Goal: Information Seeking & Learning: Compare options

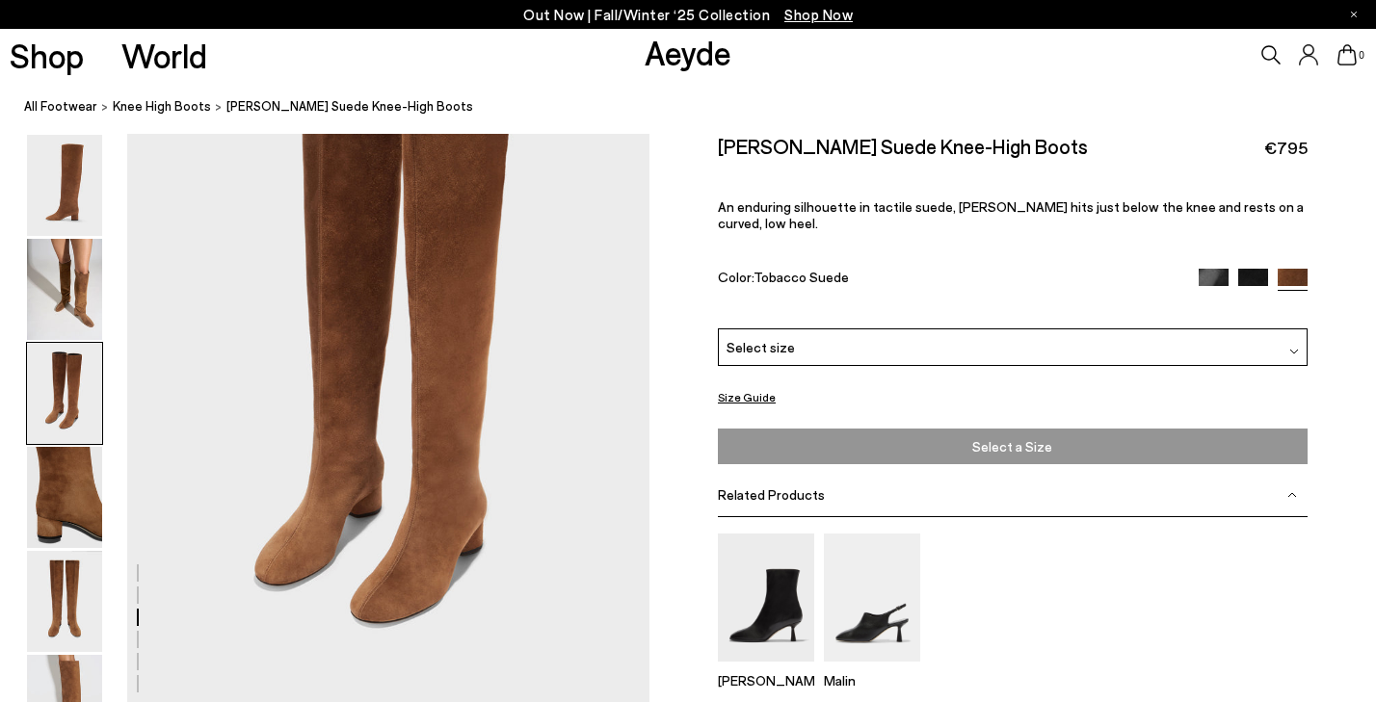
scroll to position [1497, 0]
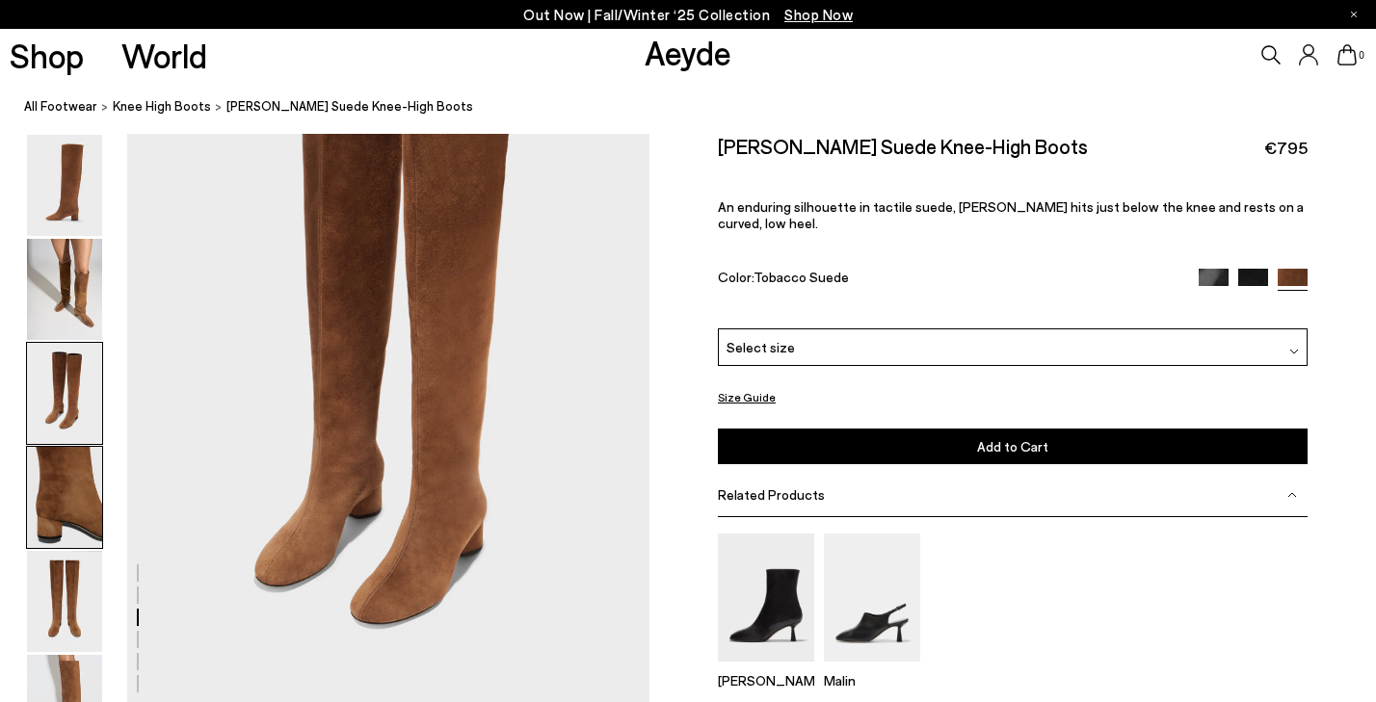
click at [69, 490] on img at bounding box center [64, 497] width 75 height 101
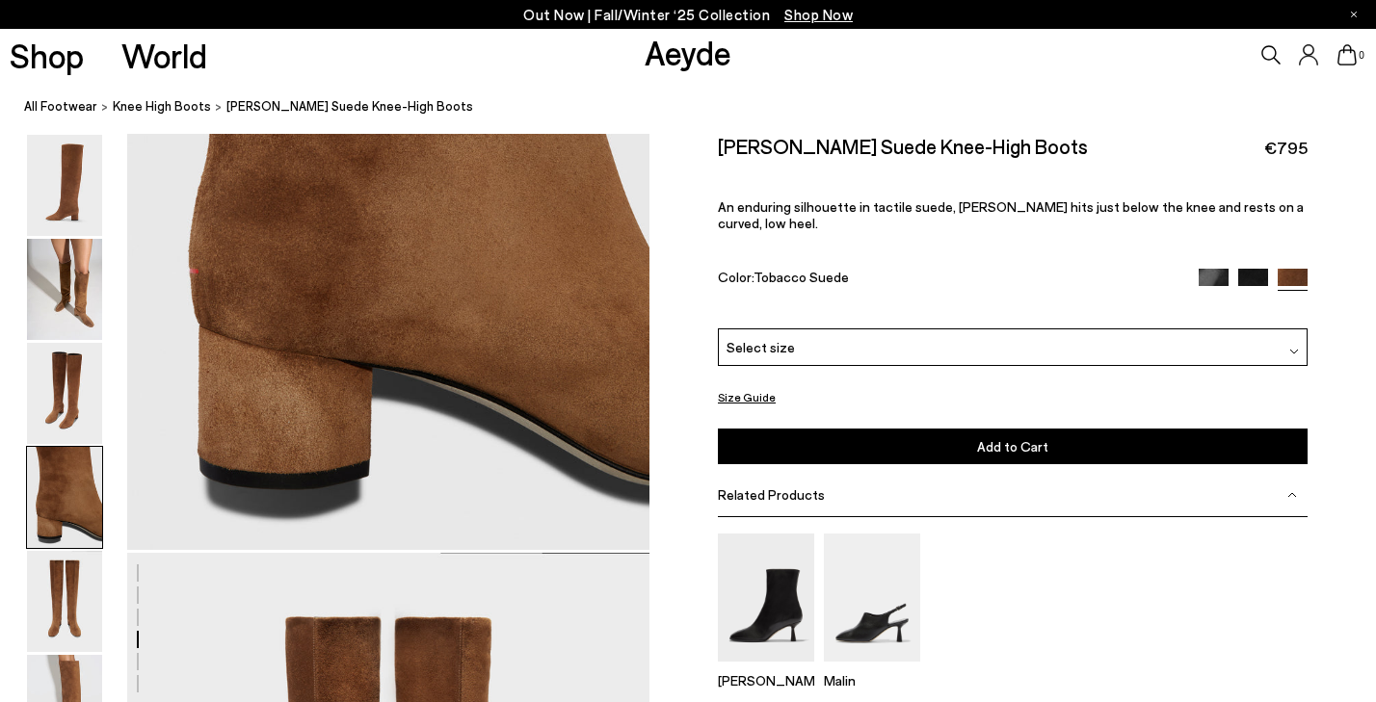
scroll to position [2378, 0]
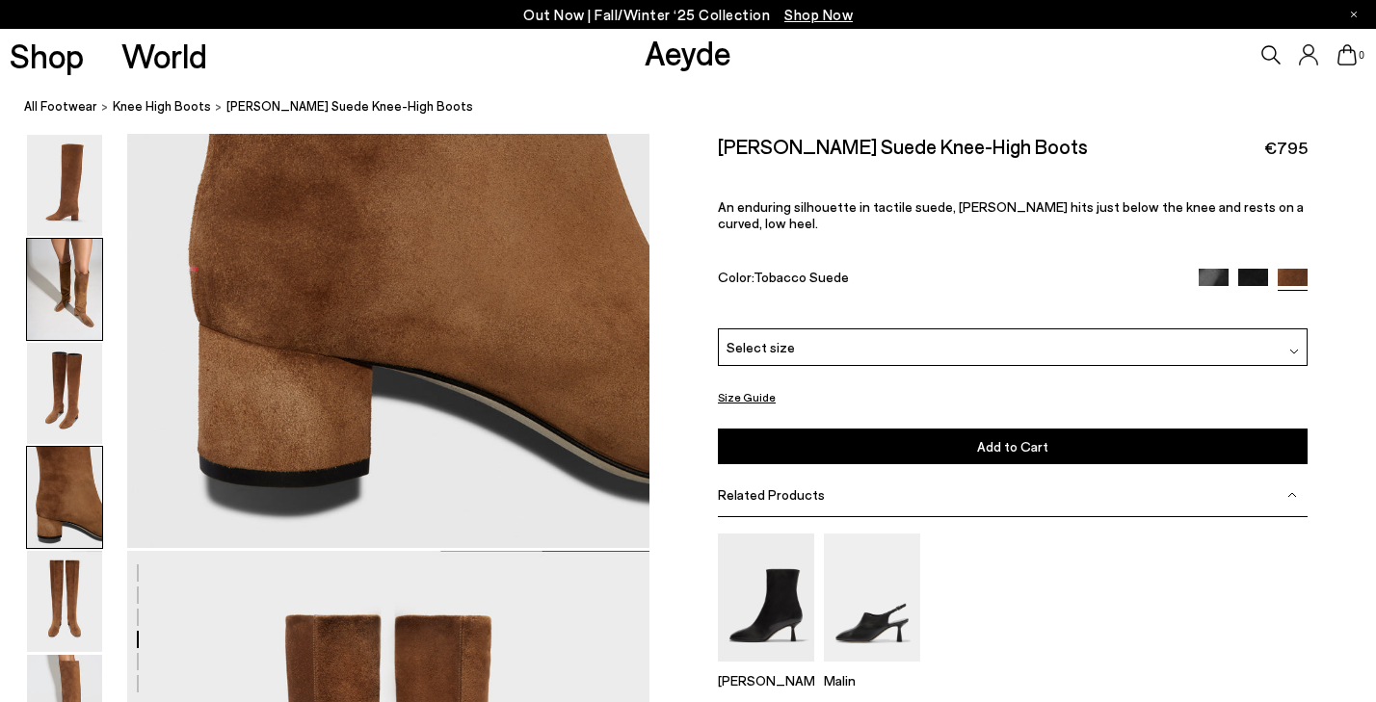
click at [66, 309] on img at bounding box center [64, 289] width 75 height 101
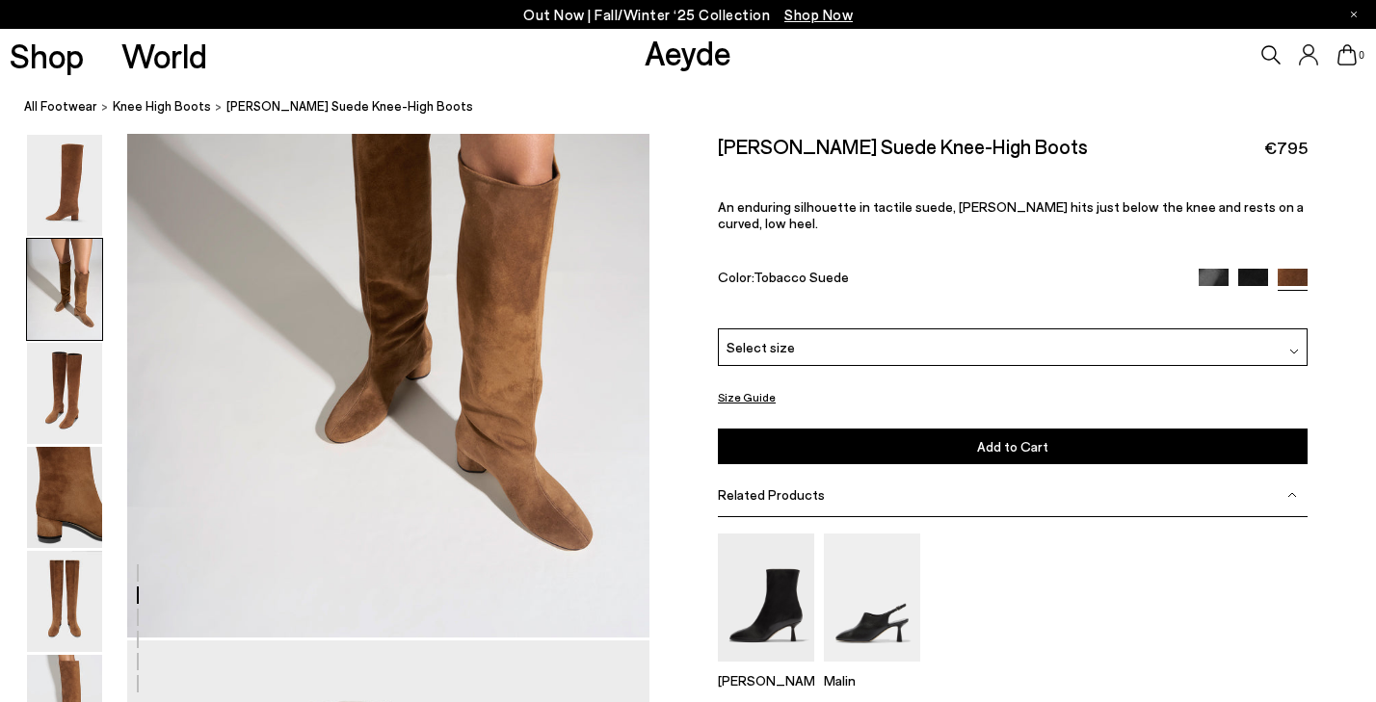
scroll to position [893, 0]
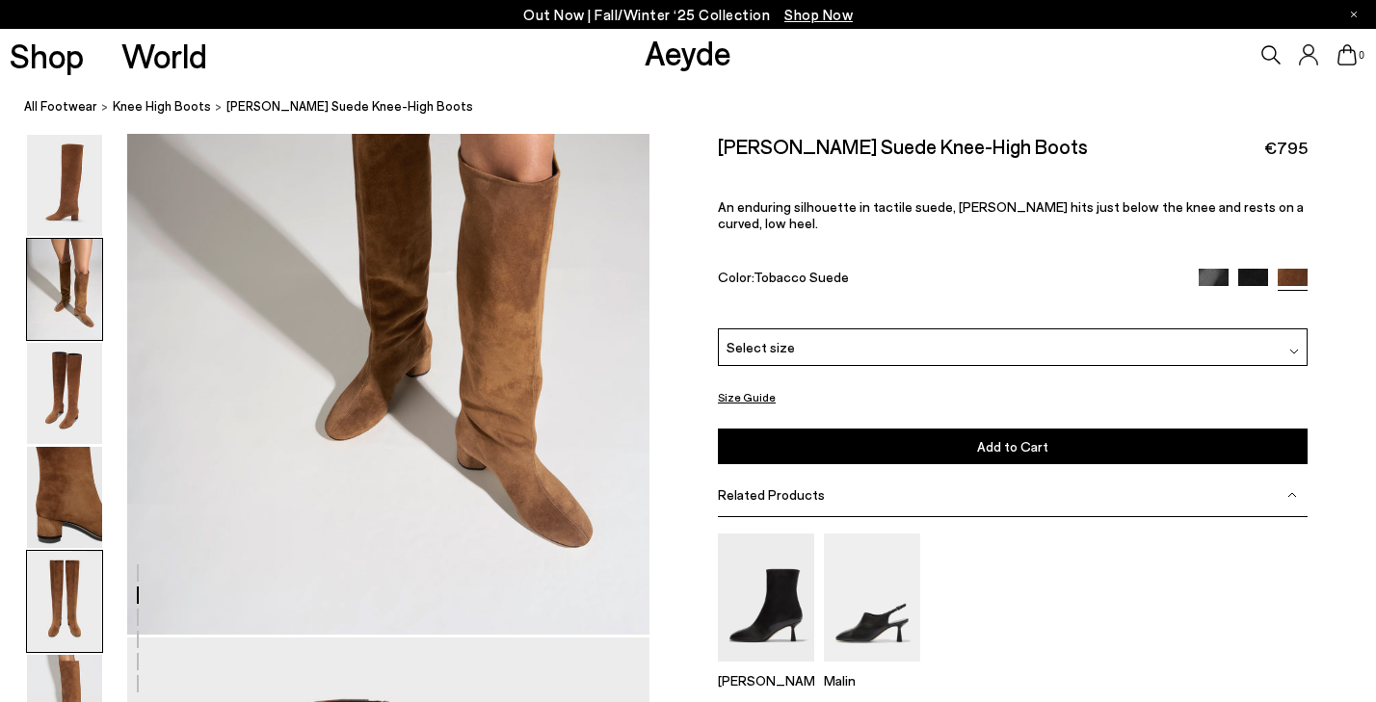
click at [95, 595] on img at bounding box center [64, 601] width 75 height 101
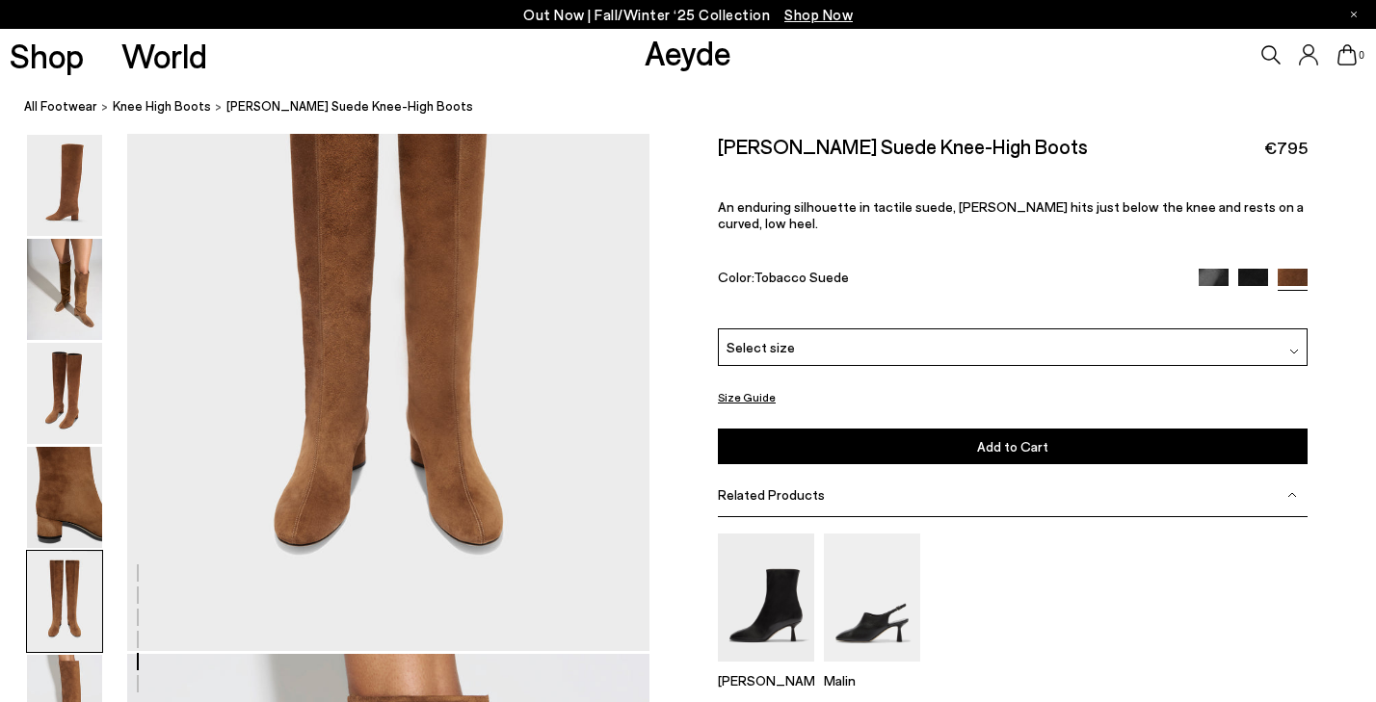
scroll to position [2977, 0]
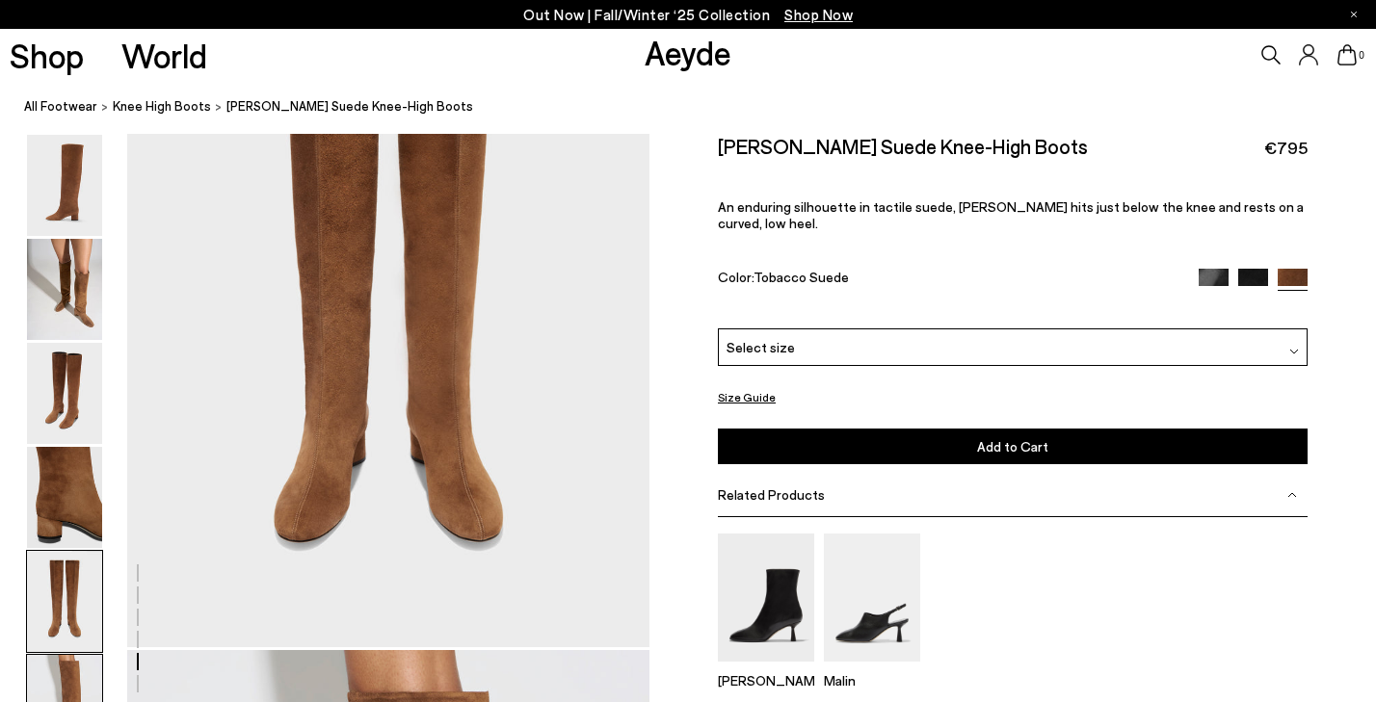
click at [74, 680] on img at bounding box center [64, 705] width 75 height 101
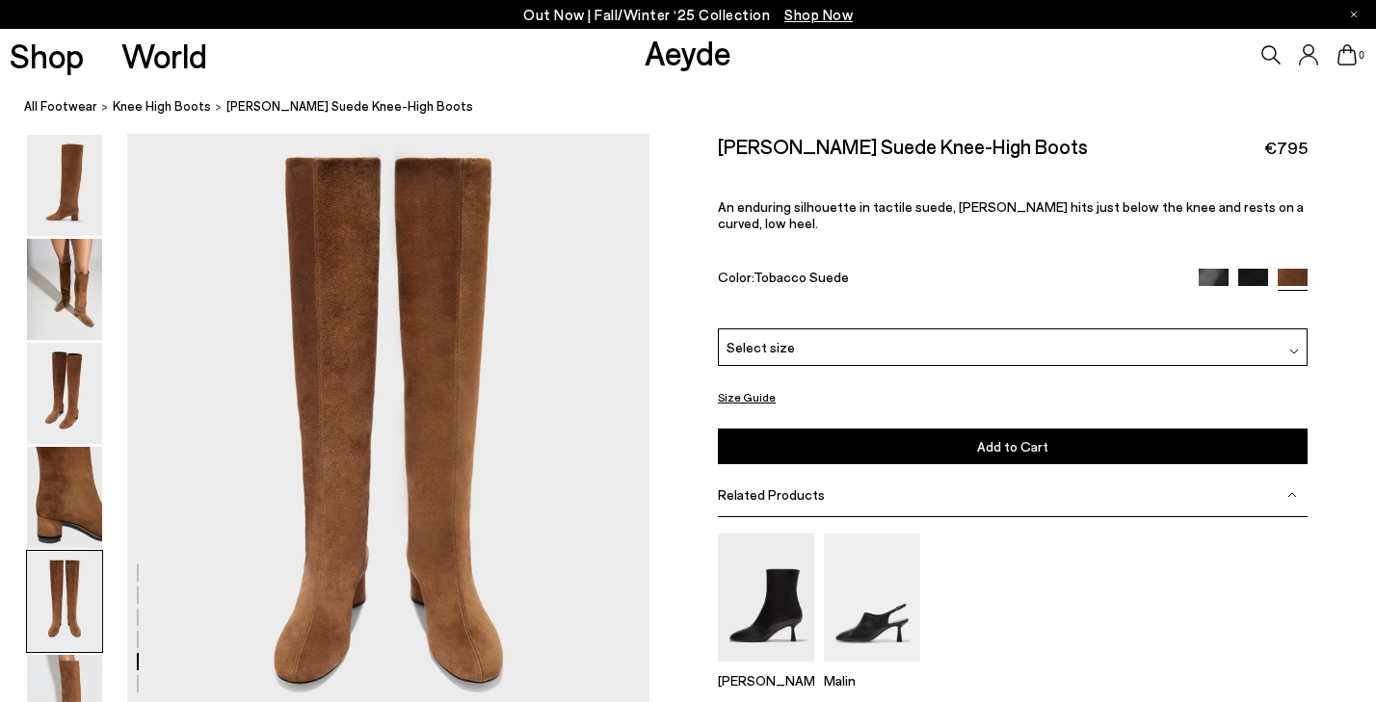
scroll to position [2828, 0]
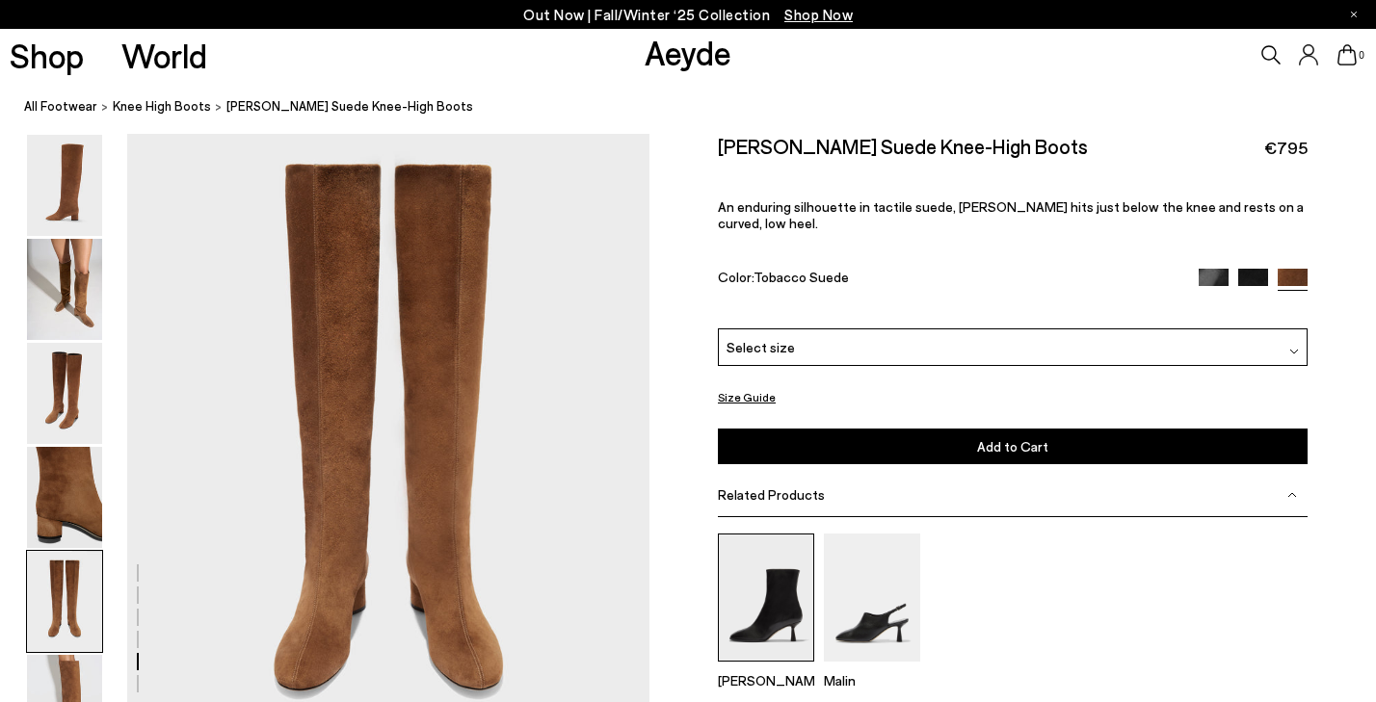
click at [775, 559] on img at bounding box center [766, 598] width 96 height 128
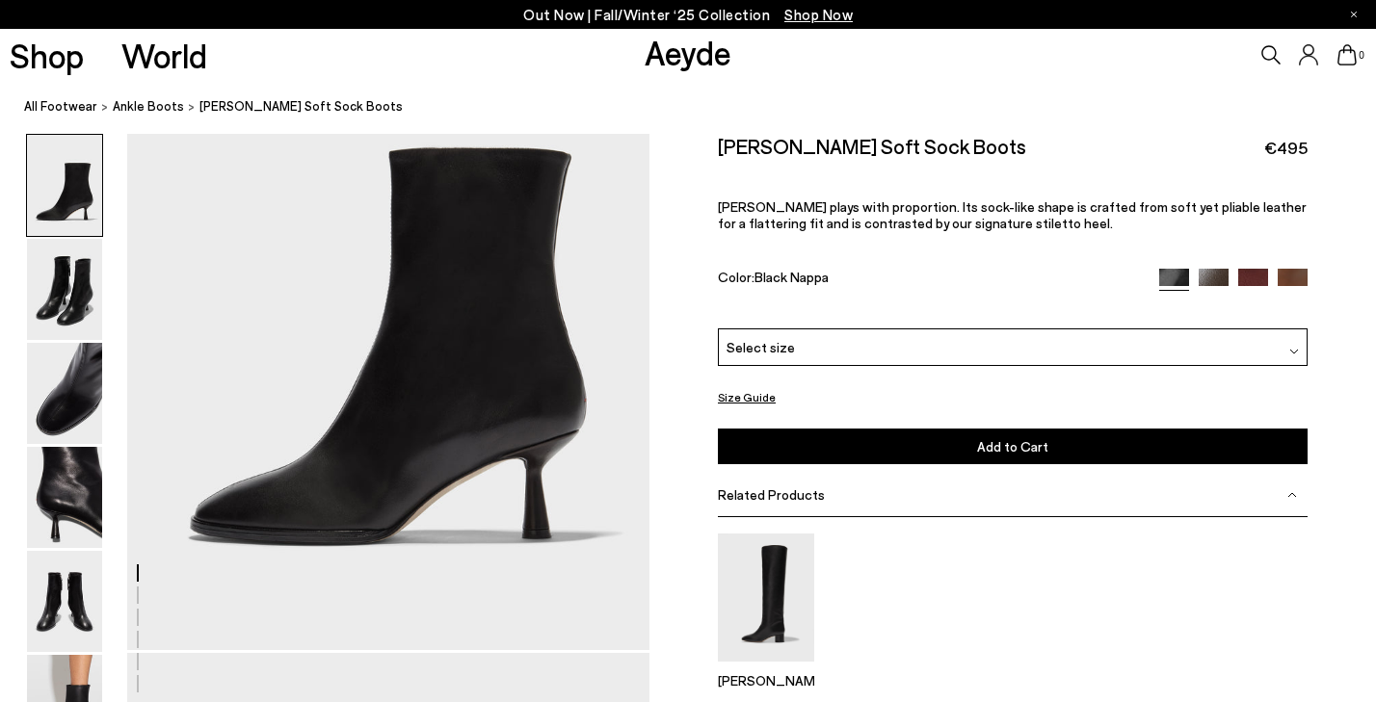
scroll to position [180, 0]
click at [1253, 272] on img at bounding box center [1253, 284] width 30 height 30
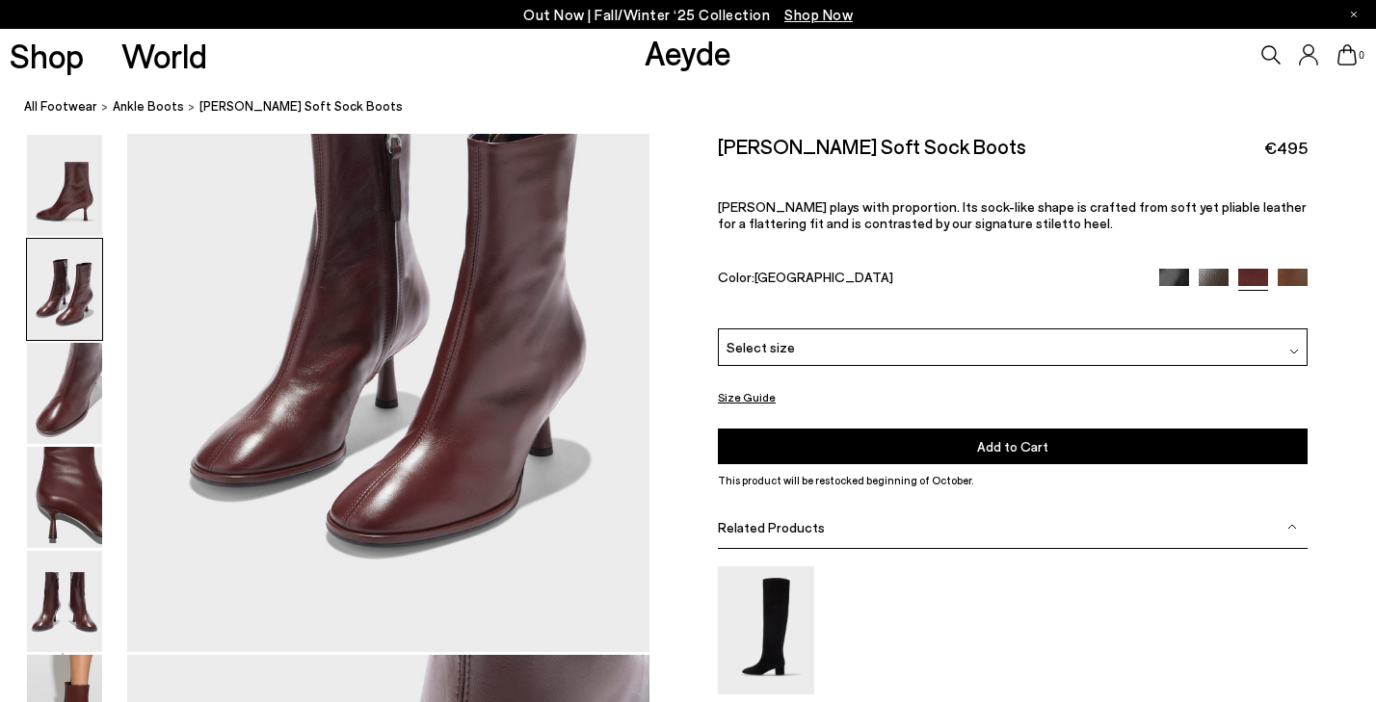
scroll to position [894, 0]
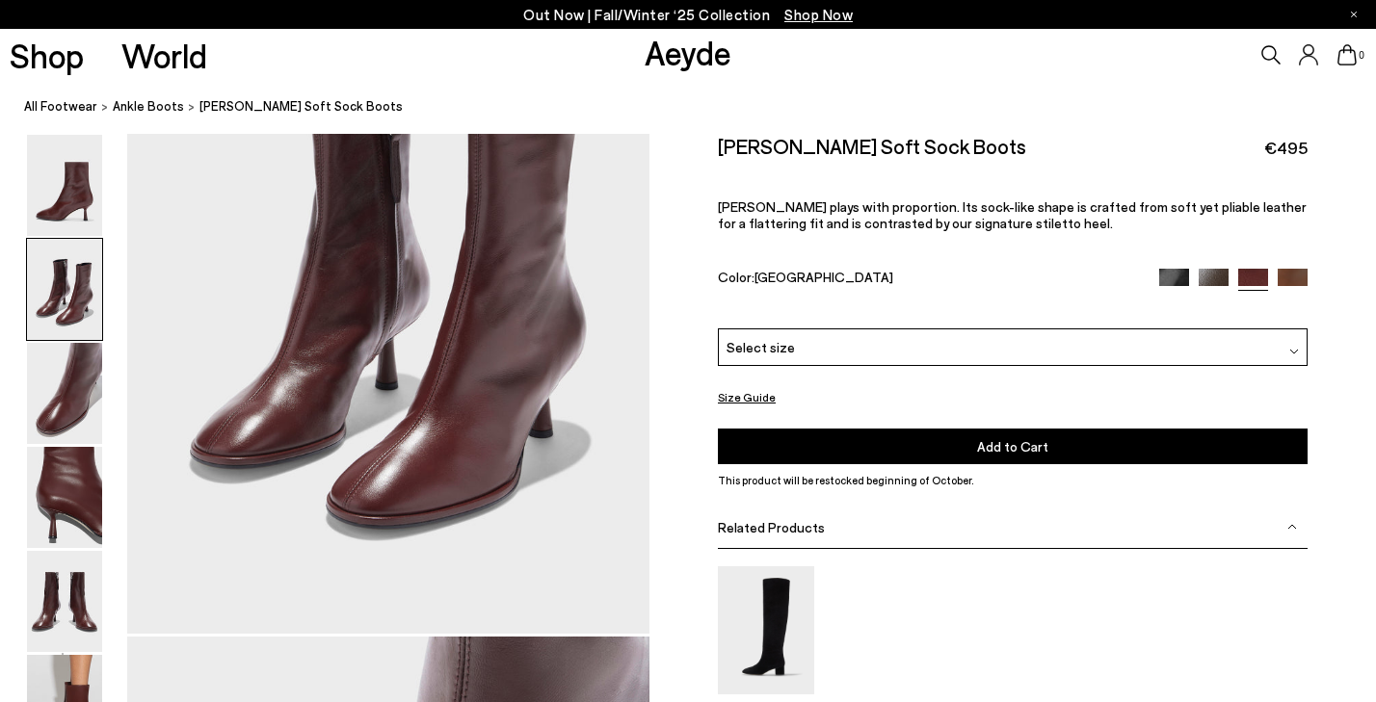
click at [1300, 277] on img at bounding box center [1292, 284] width 30 height 30
click at [63, 295] on img at bounding box center [64, 289] width 75 height 101
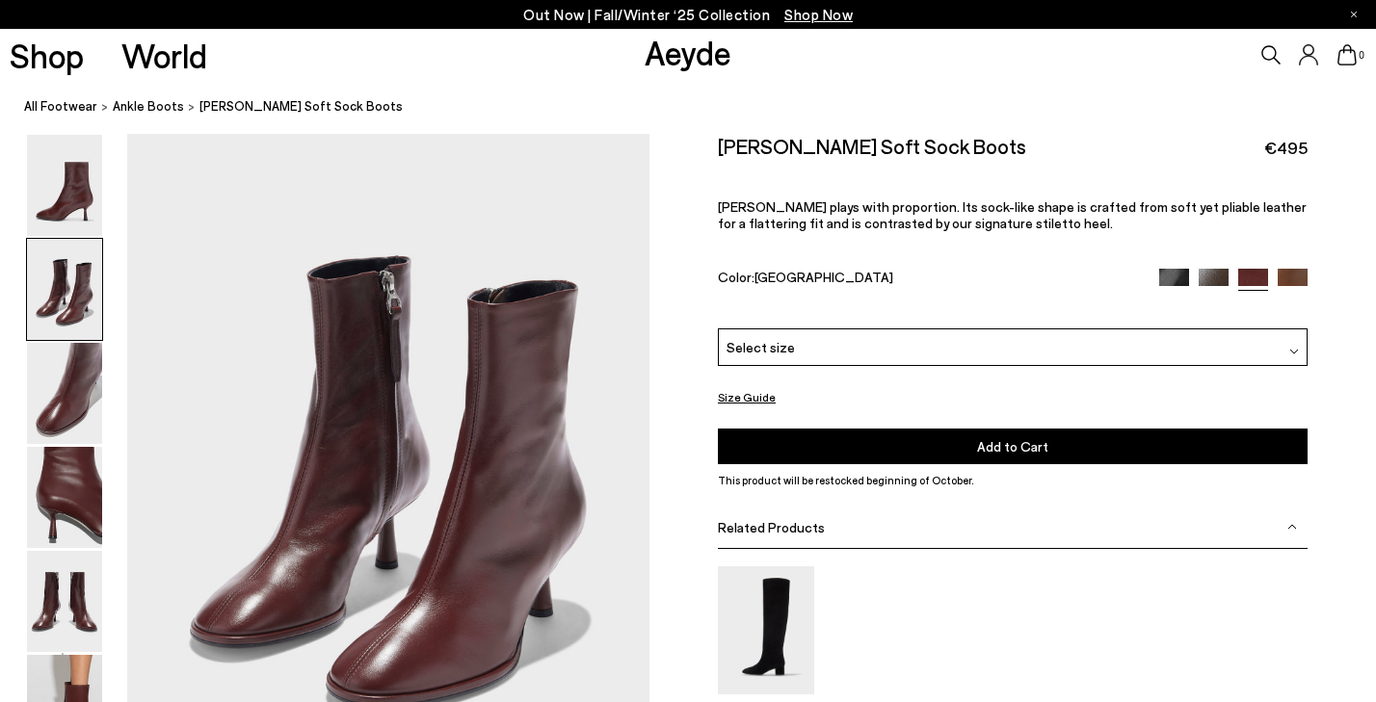
scroll to position [700, 0]
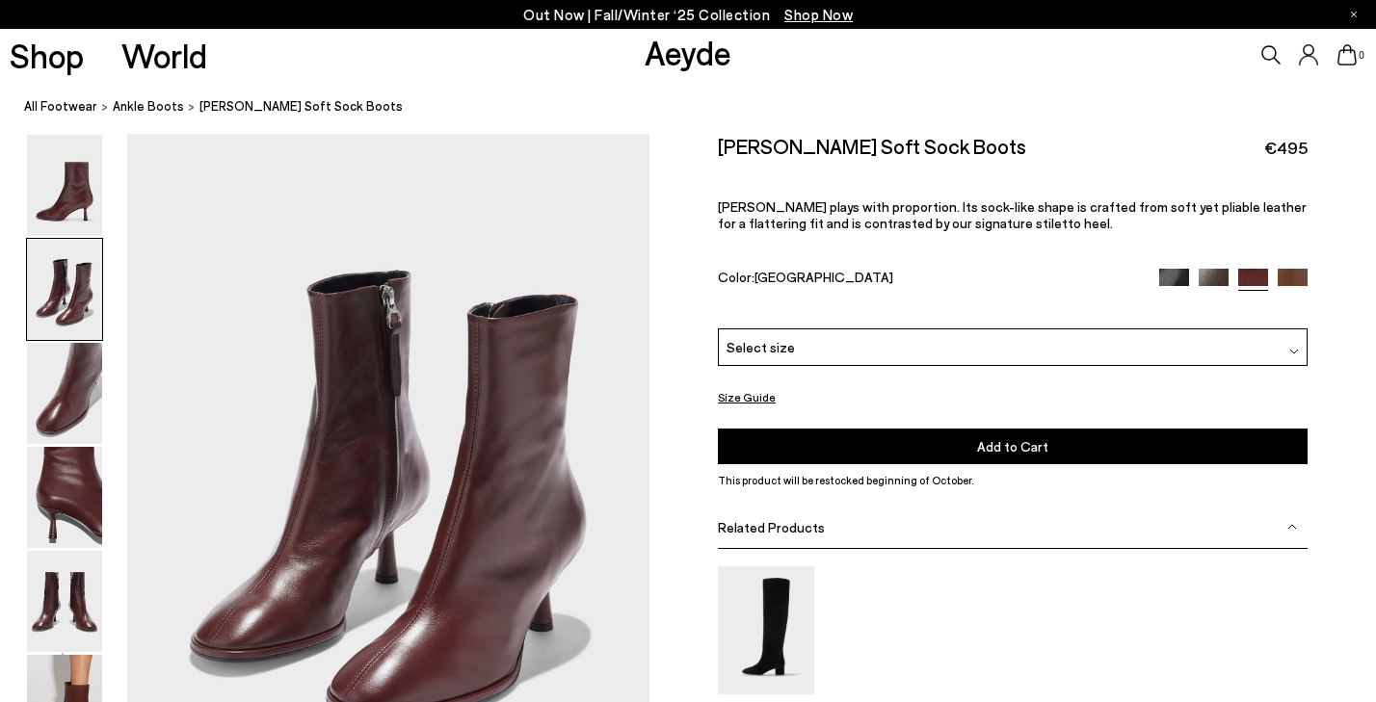
click at [1288, 273] on img at bounding box center [1292, 284] width 30 height 30
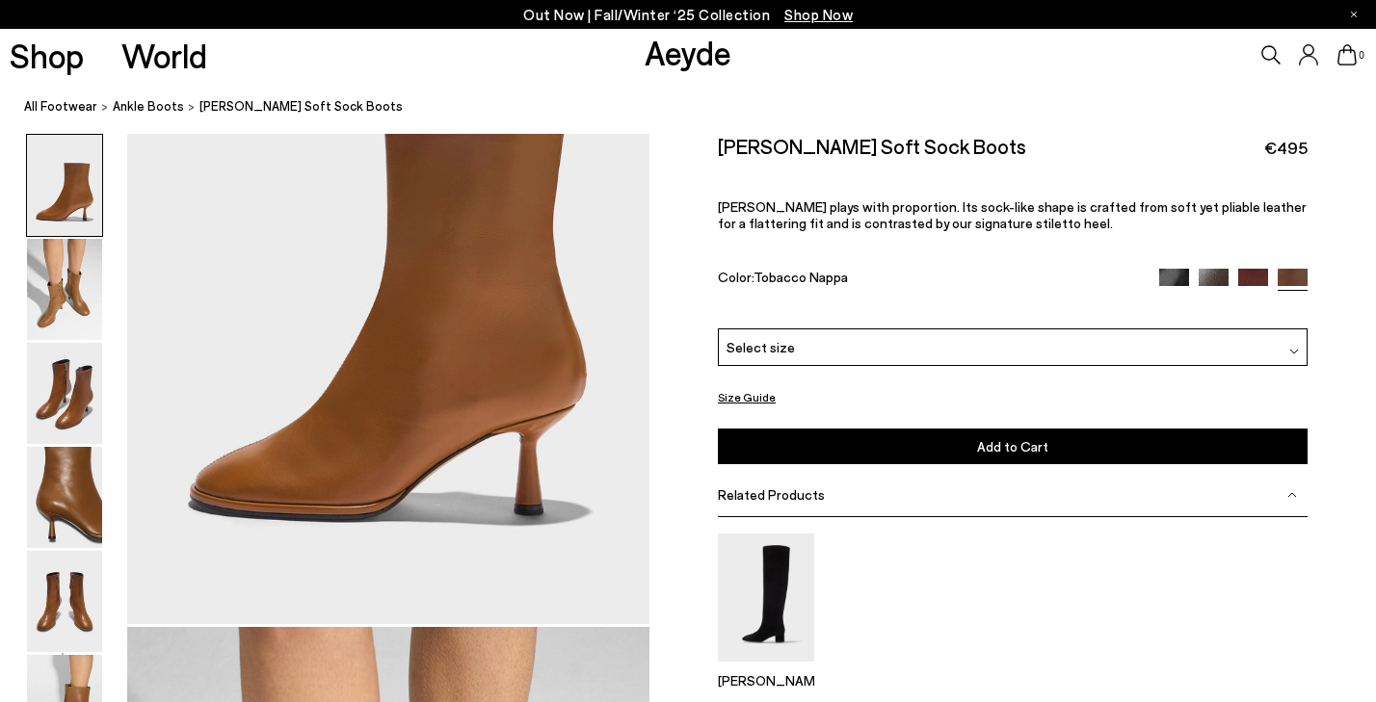
scroll to position [207, 0]
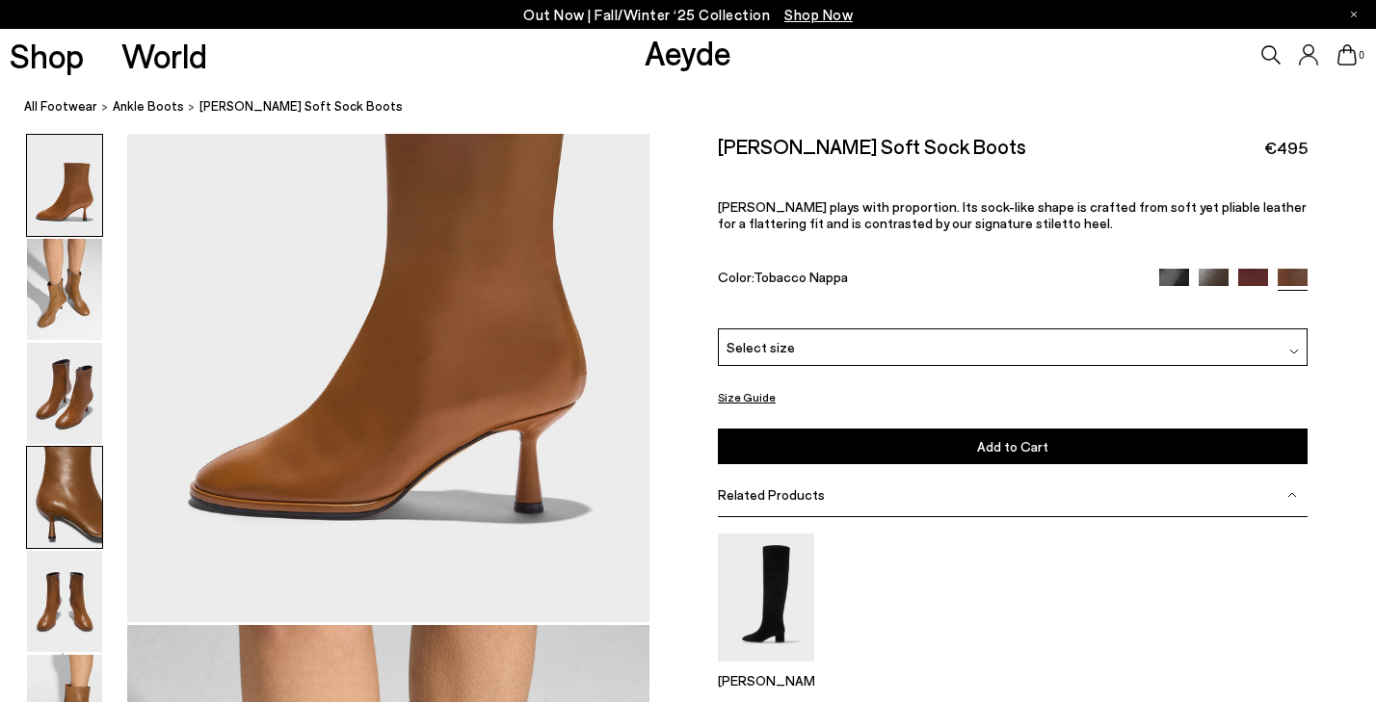
click at [73, 483] on img at bounding box center [64, 497] width 75 height 101
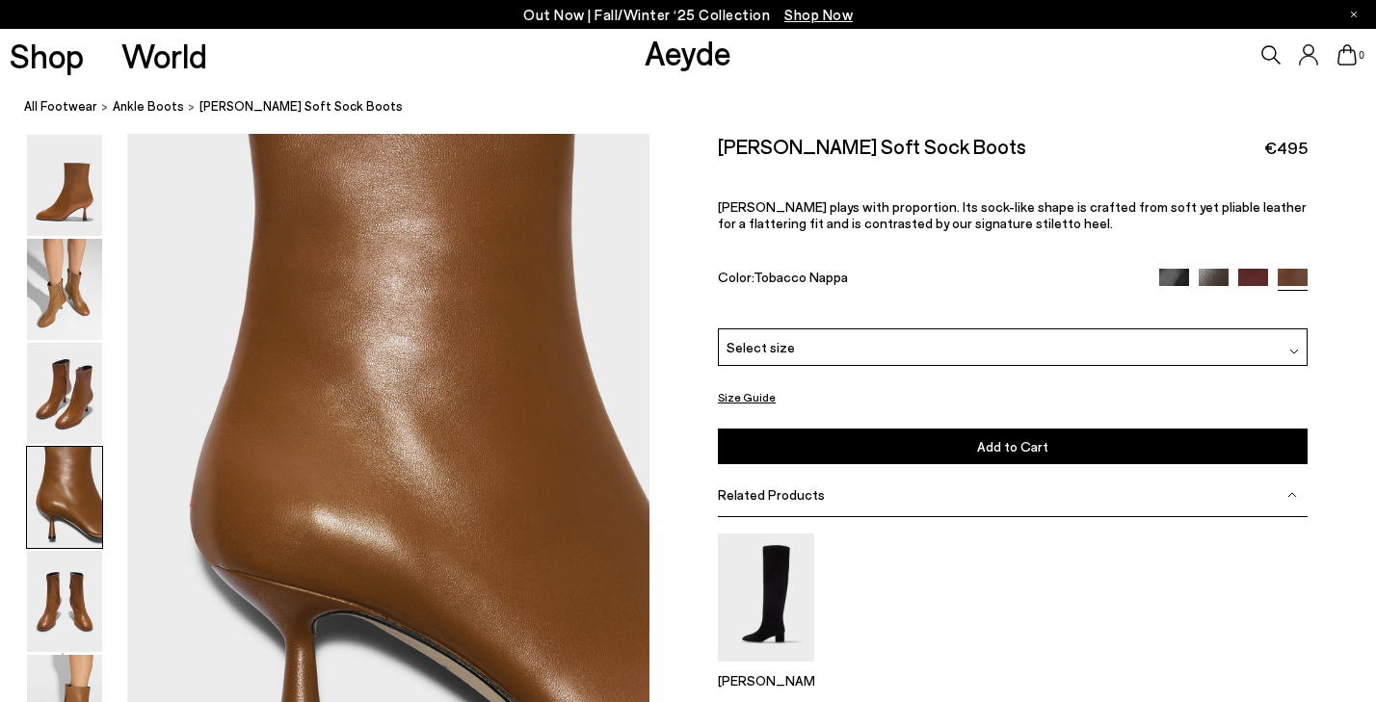
scroll to position [2097, 0]
click at [59, 366] on img at bounding box center [64, 393] width 75 height 101
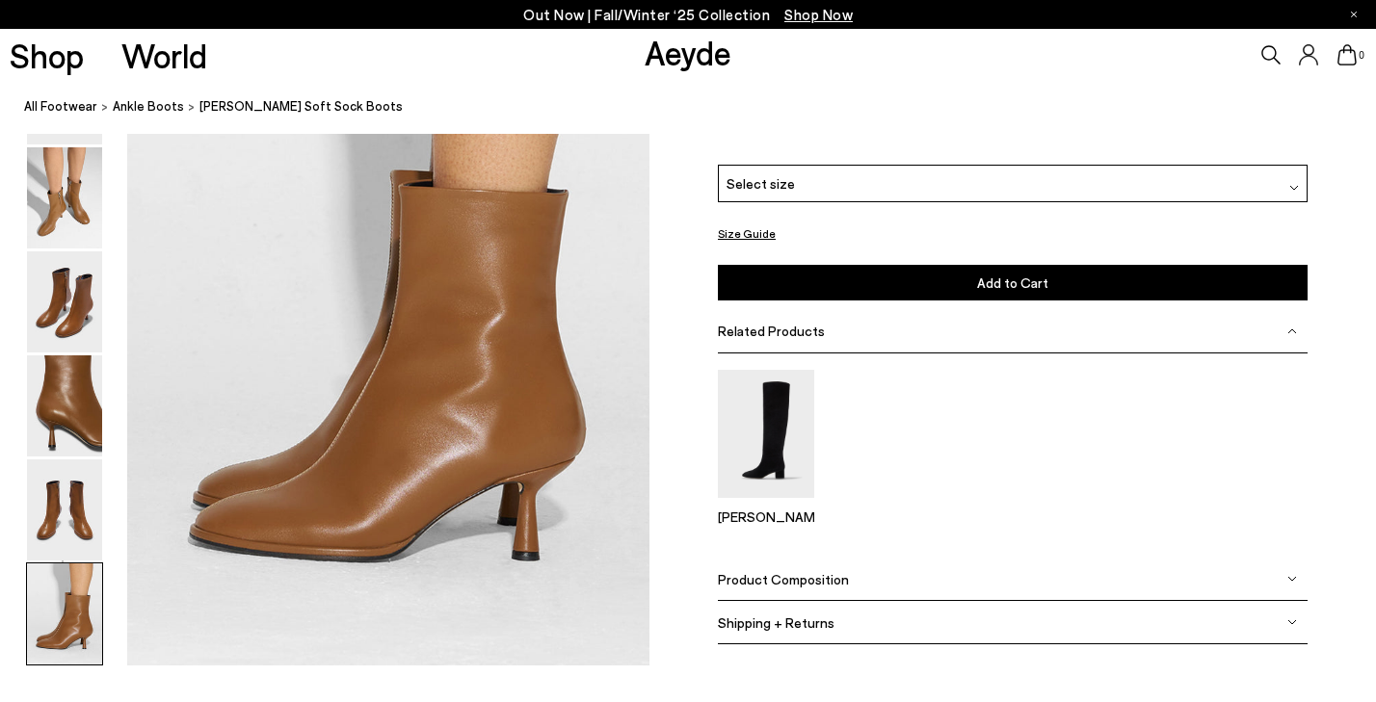
scroll to position [3566, 0]
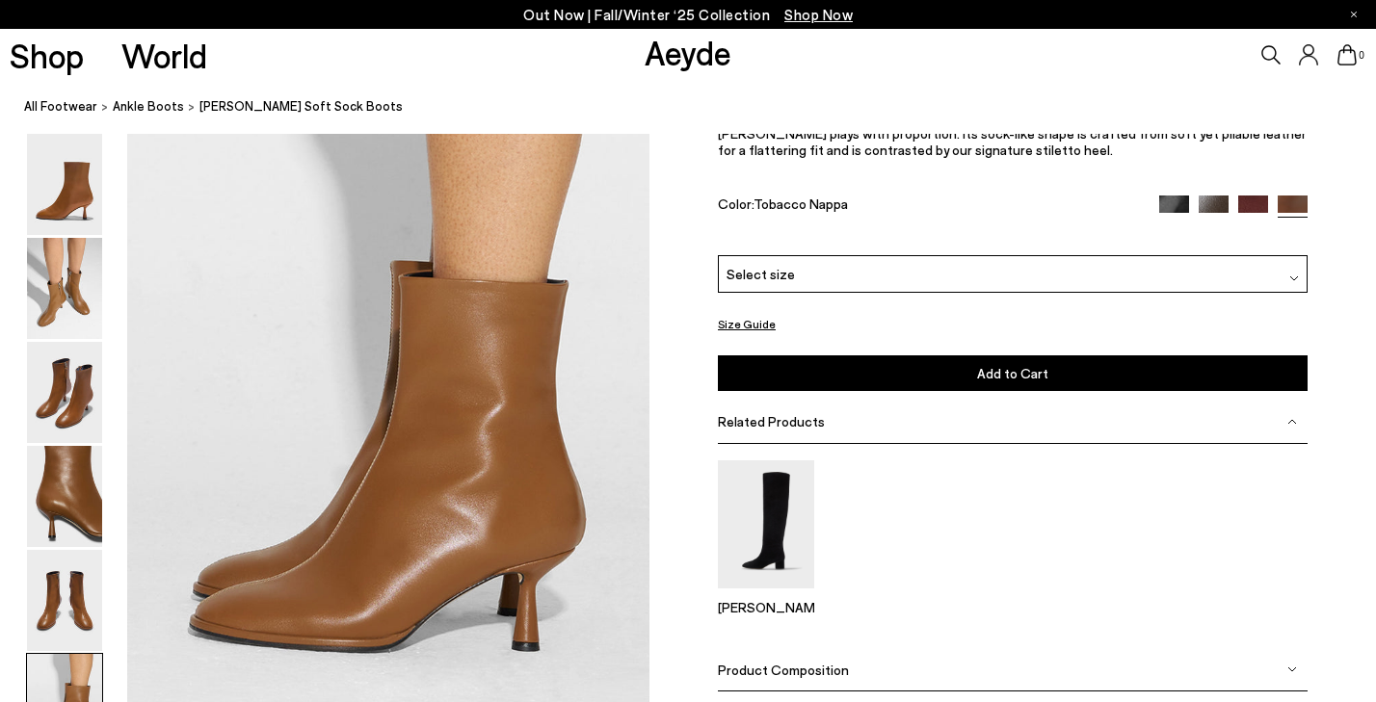
click at [854, 281] on div "Select size" at bounding box center [1013, 274] width 590 height 38
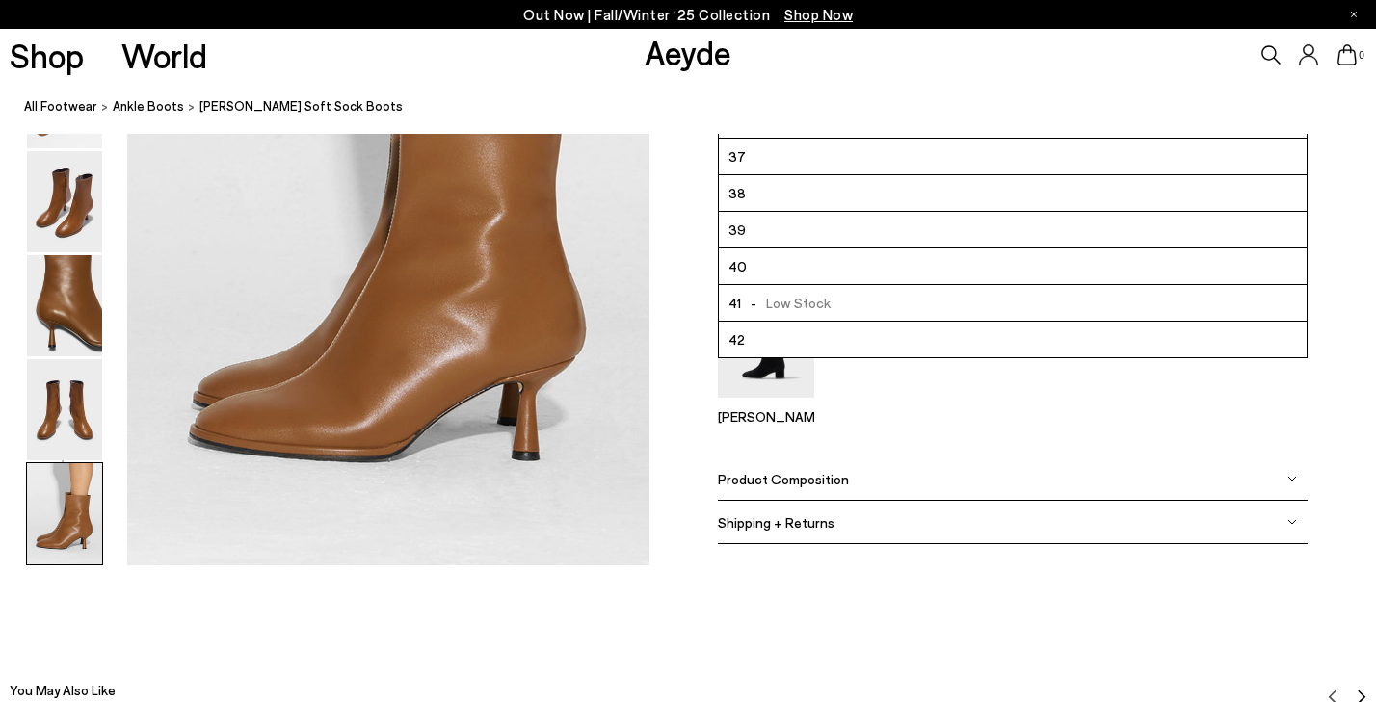
scroll to position [3768, 0]
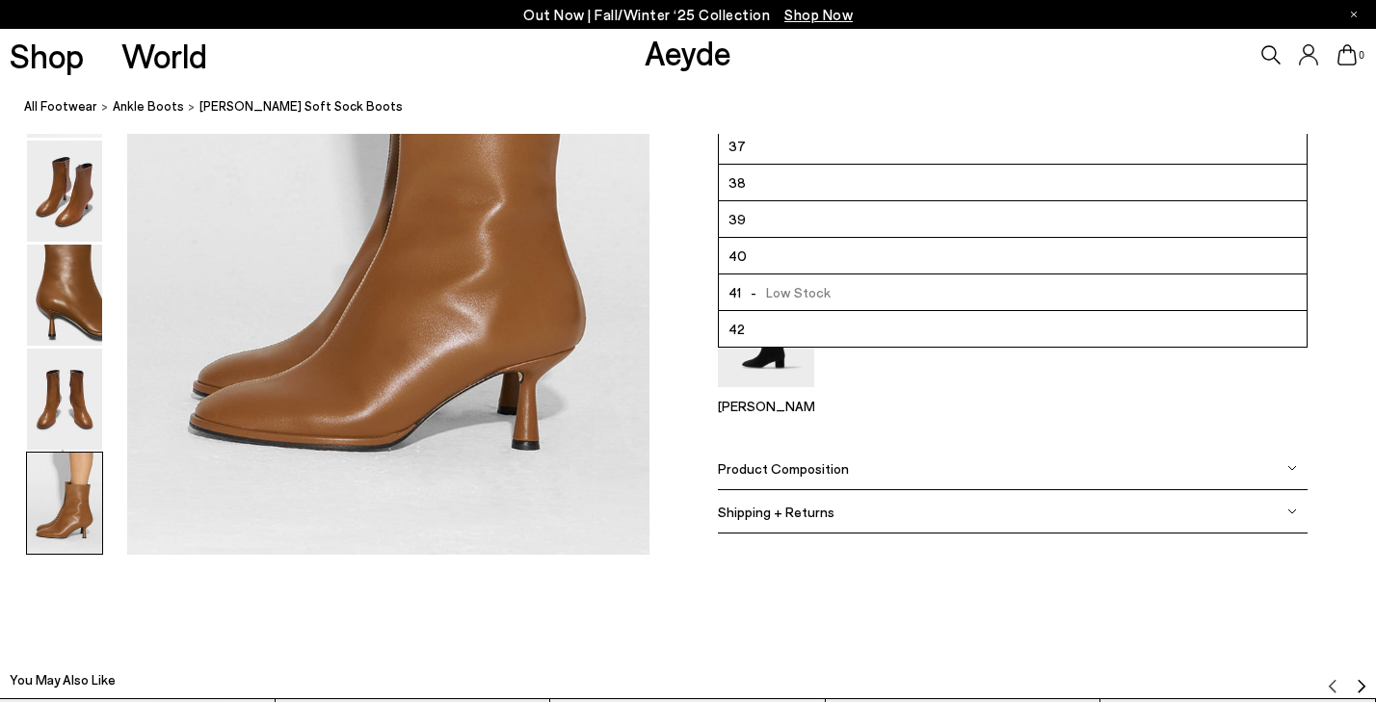
click at [847, 472] on div "Product Composition" at bounding box center [1013, 468] width 590 height 43
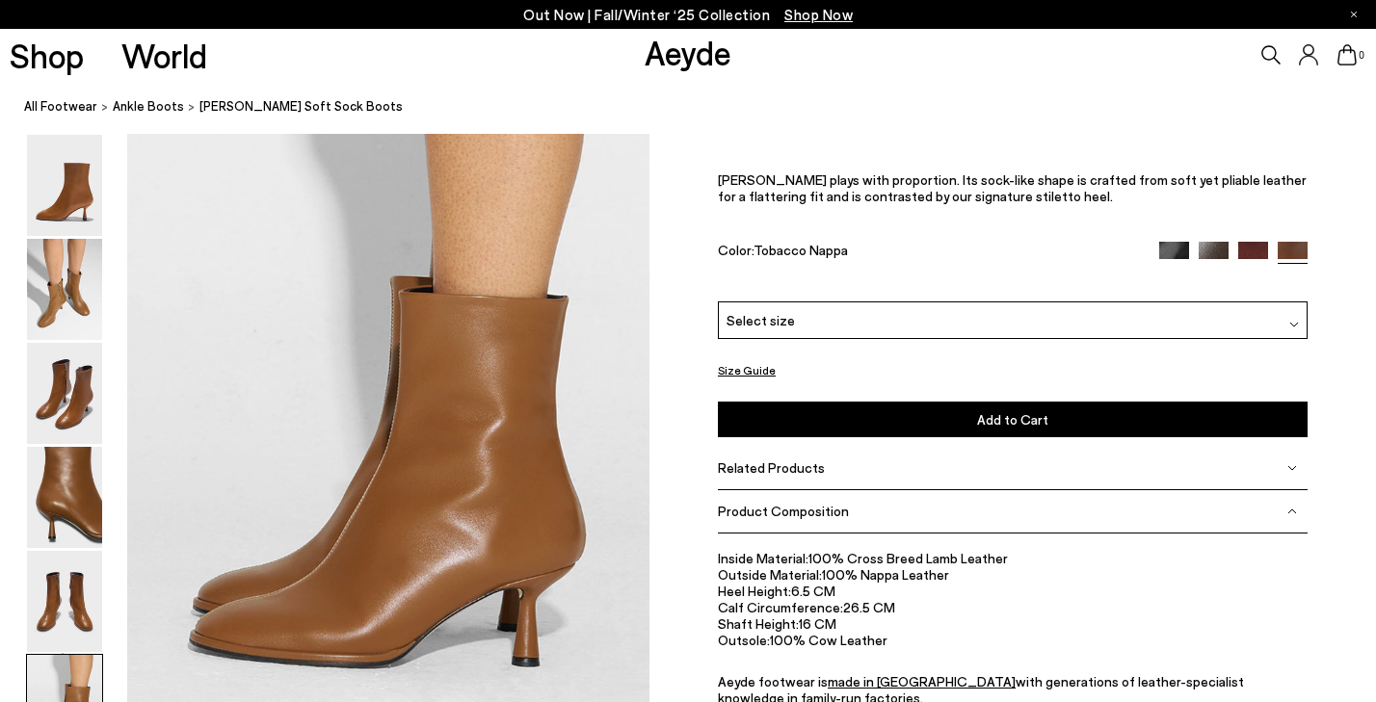
scroll to position [3546, 0]
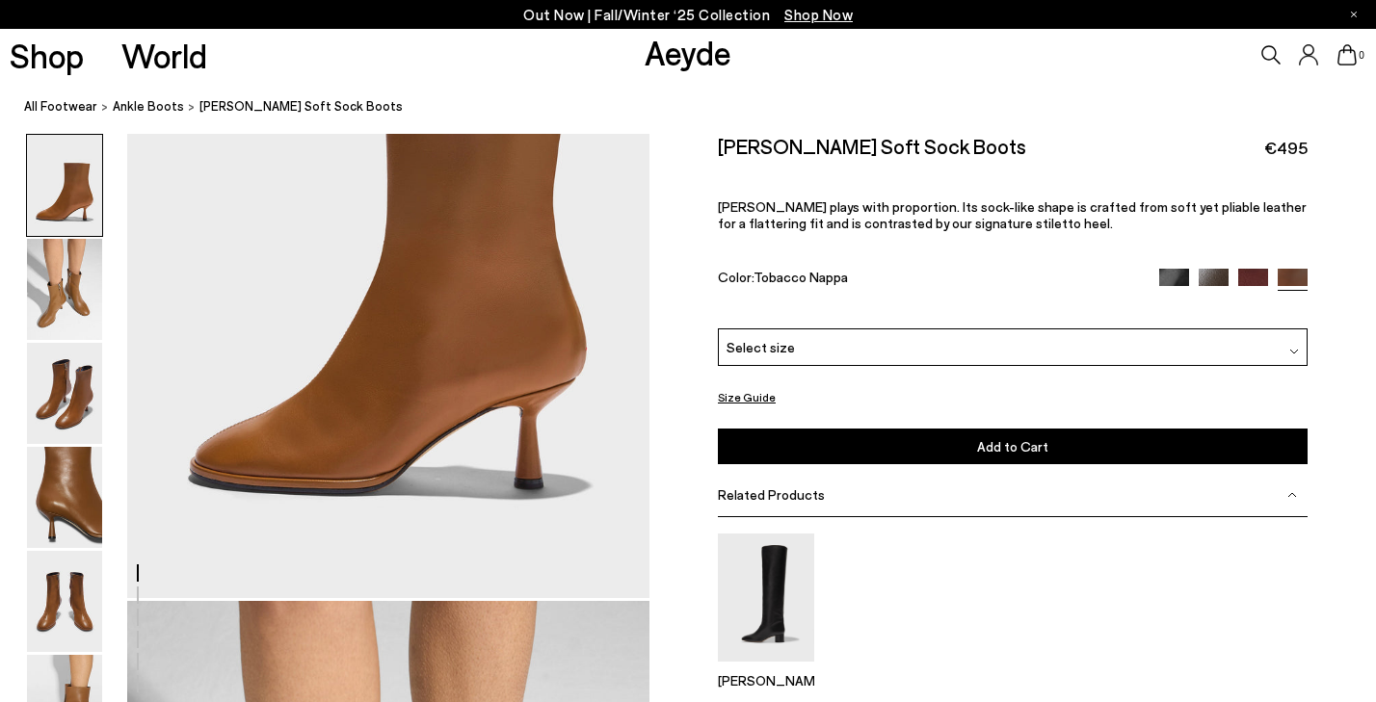
scroll to position [232, 0]
click at [1210, 278] on img at bounding box center [1213, 284] width 30 height 30
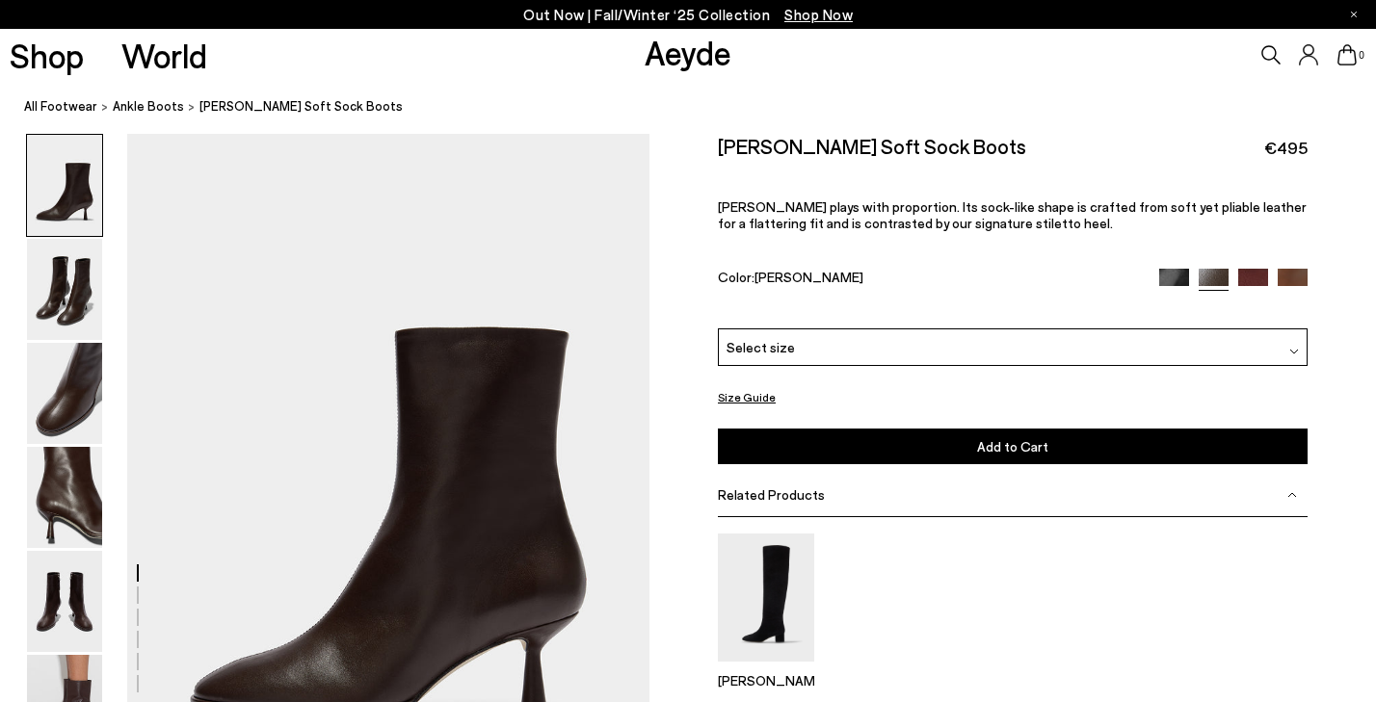
click at [1178, 278] on img at bounding box center [1174, 284] width 30 height 30
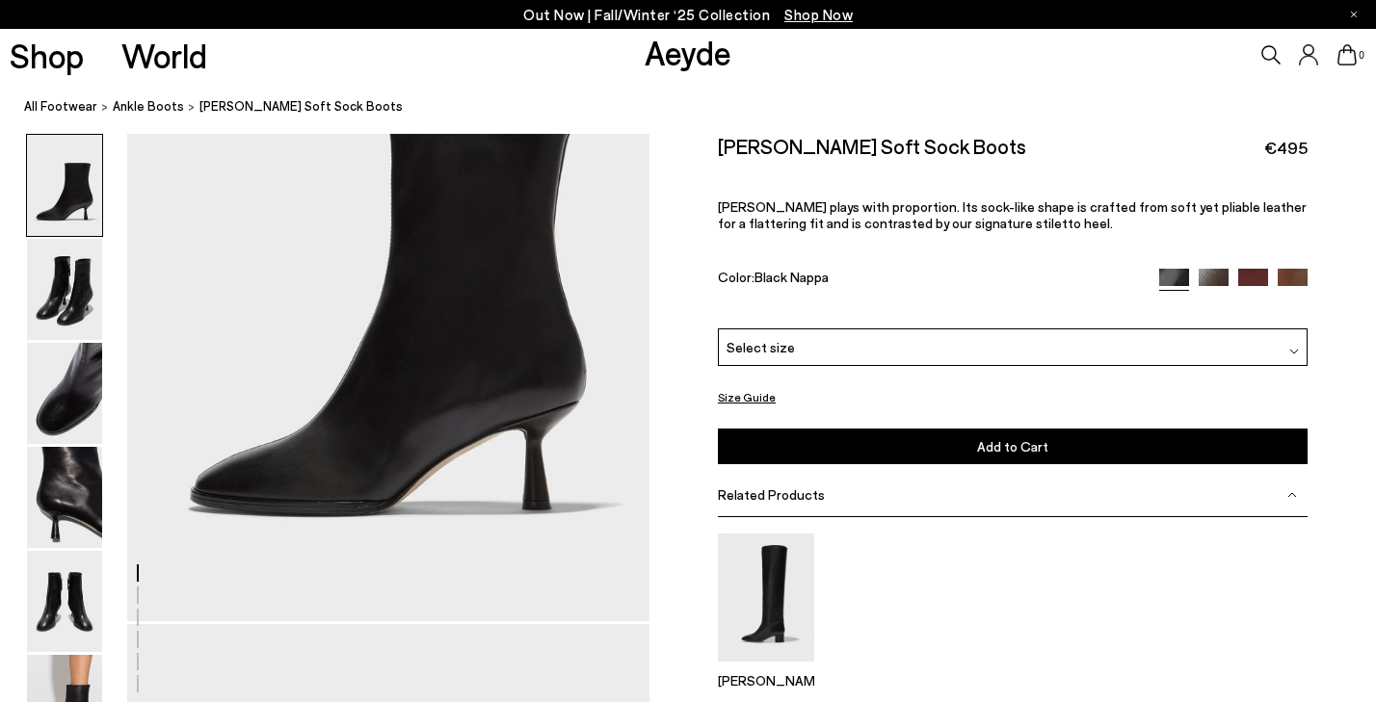
scroll to position [212, 0]
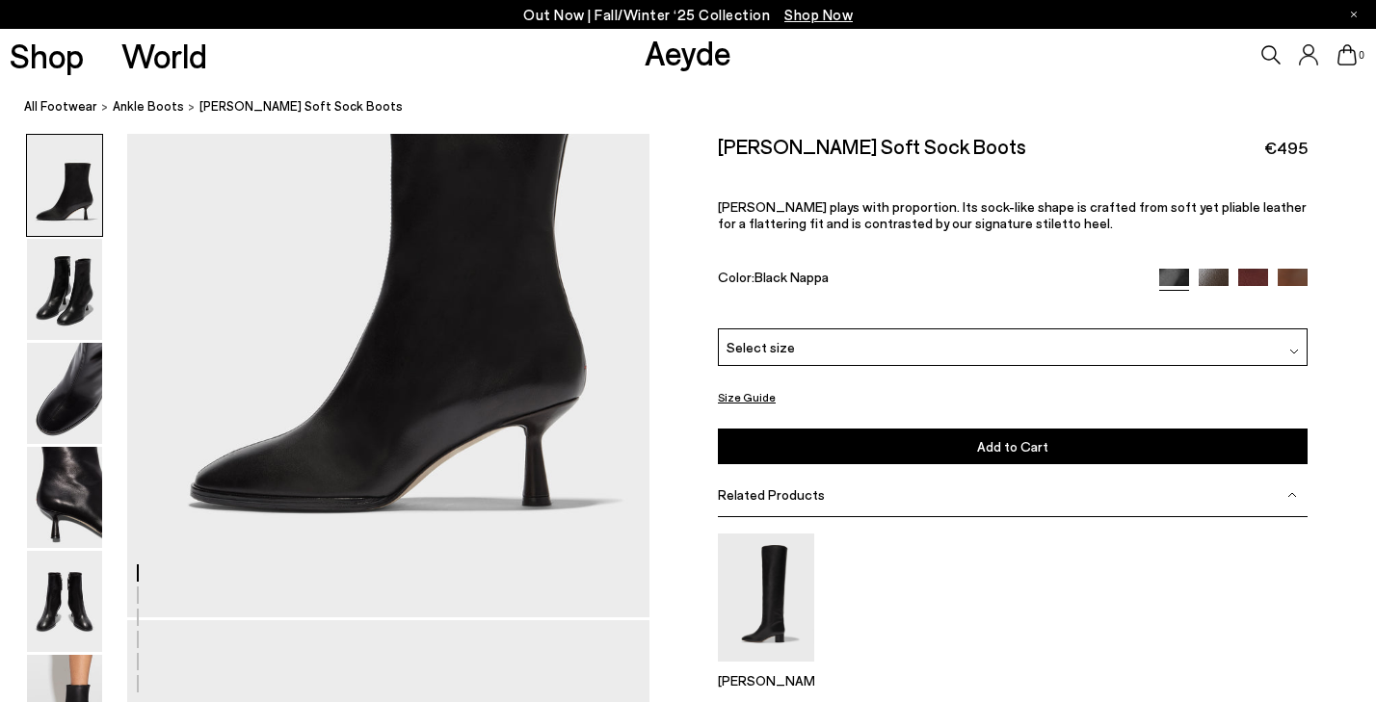
click at [1213, 276] on img at bounding box center [1213, 284] width 30 height 30
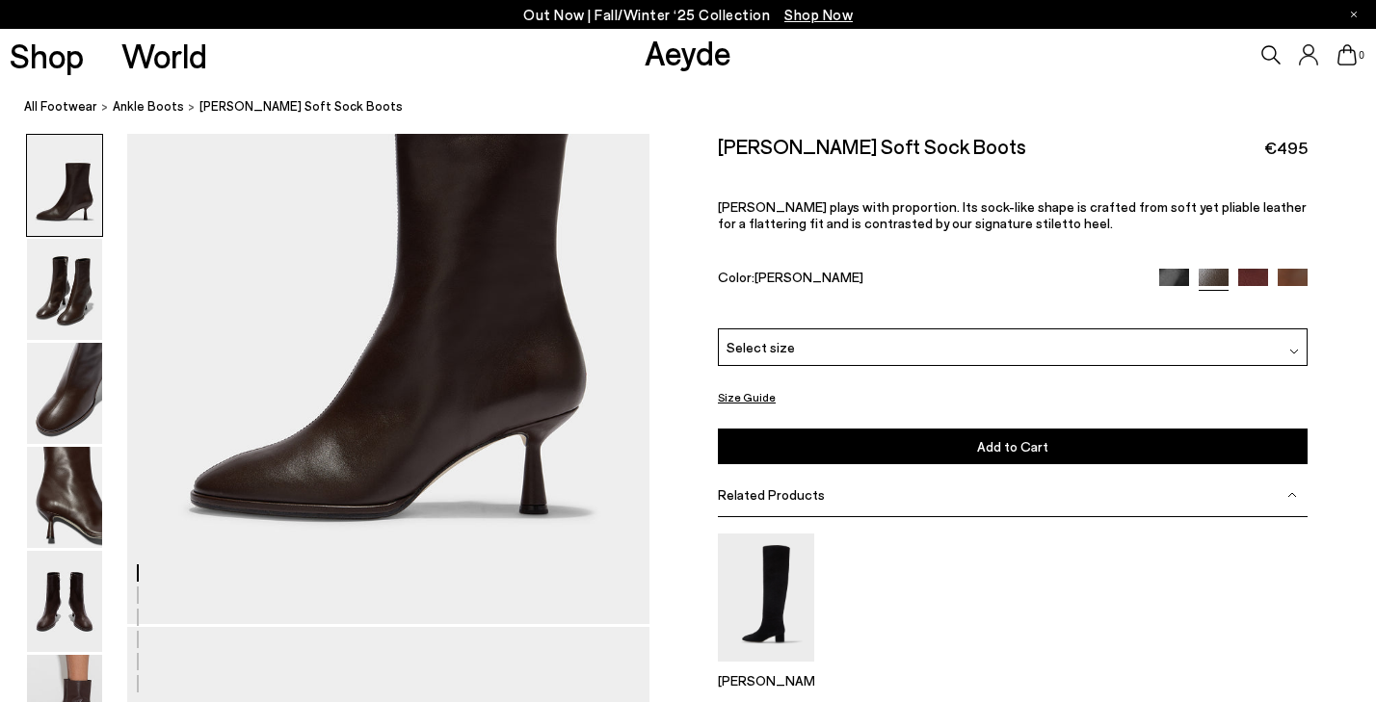
scroll to position [206, 0]
click at [82, 664] on img at bounding box center [64, 705] width 75 height 101
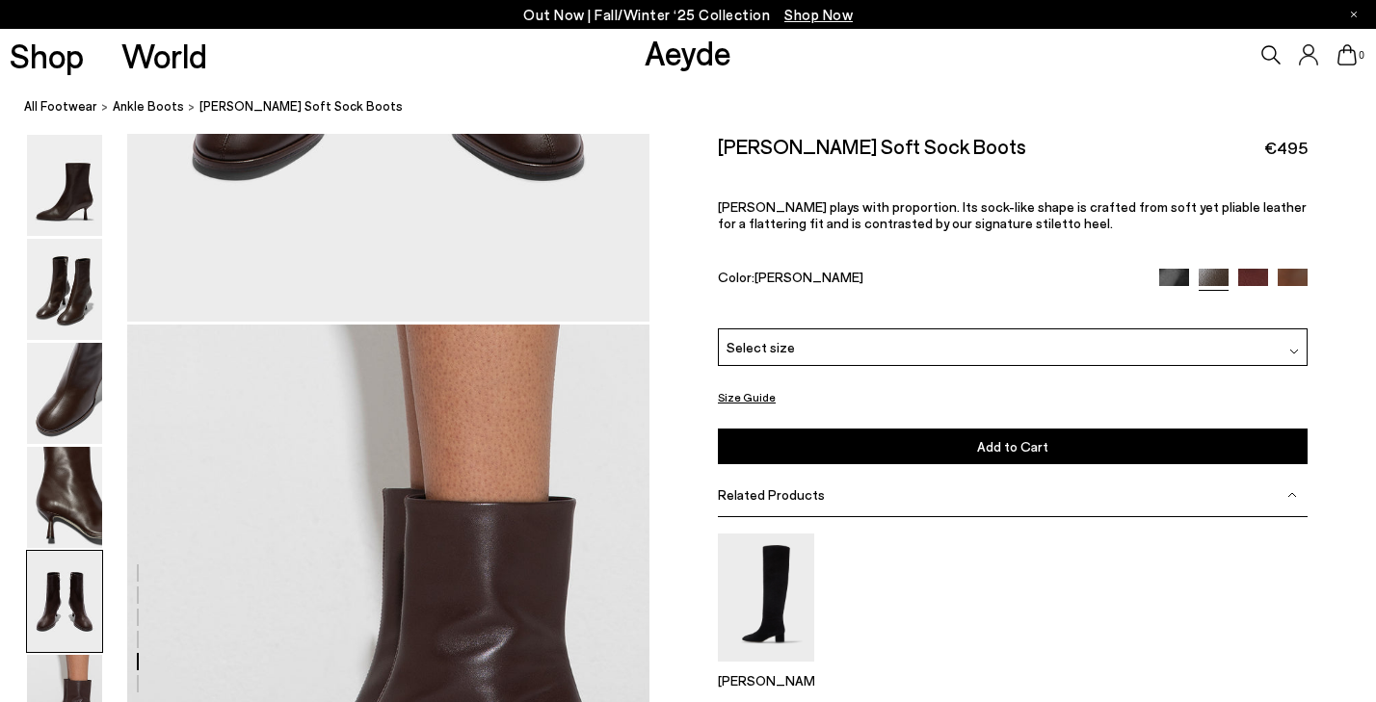
scroll to position [3290, 0]
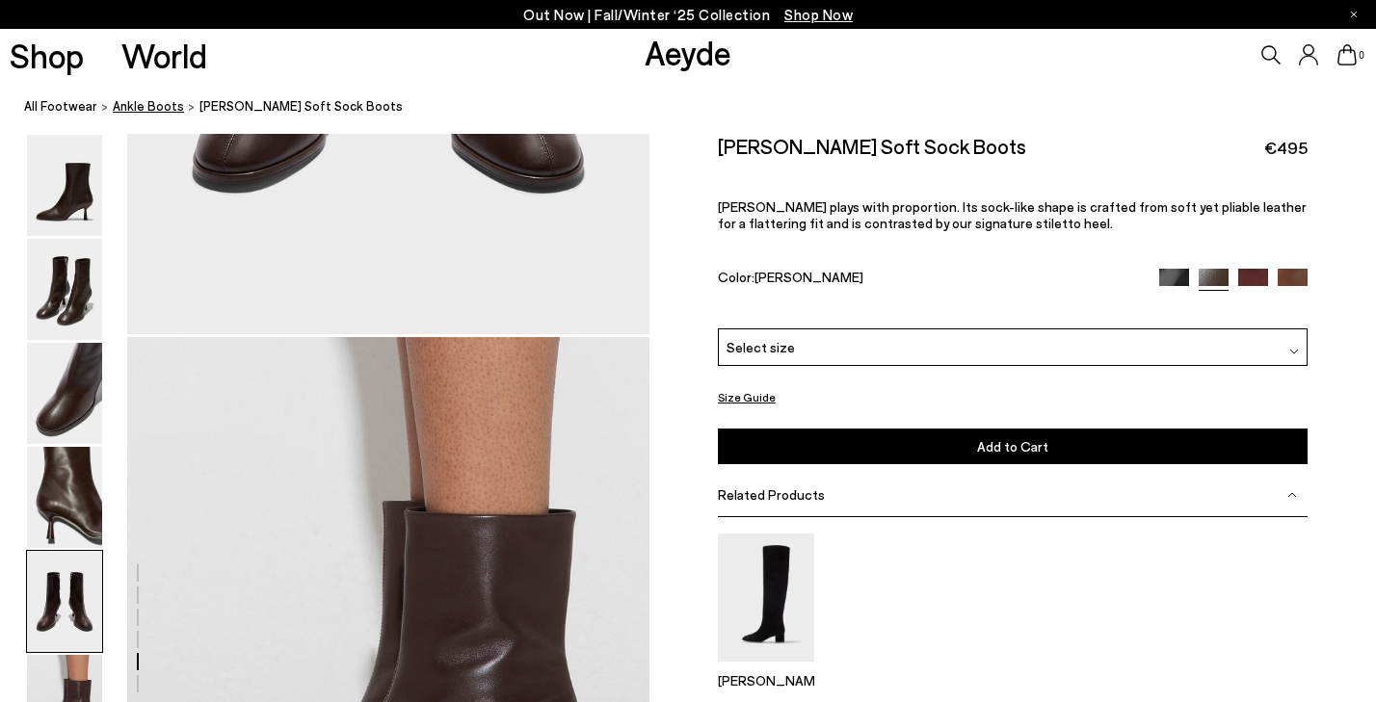
click at [125, 112] on span "ankle boots" at bounding box center [148, 105] width 71 height 15
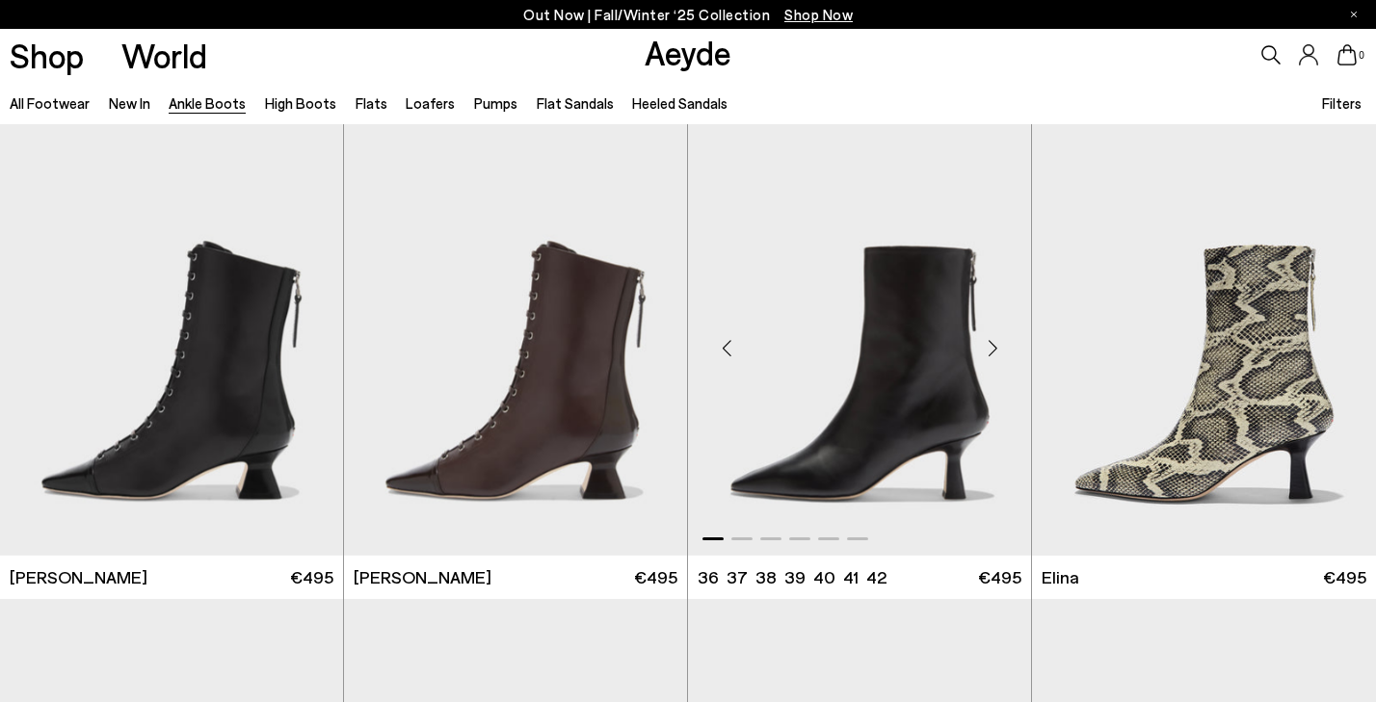
click at [872, 431] on img "1 / 6" at bounding box center [859, 340] width 343 height 432
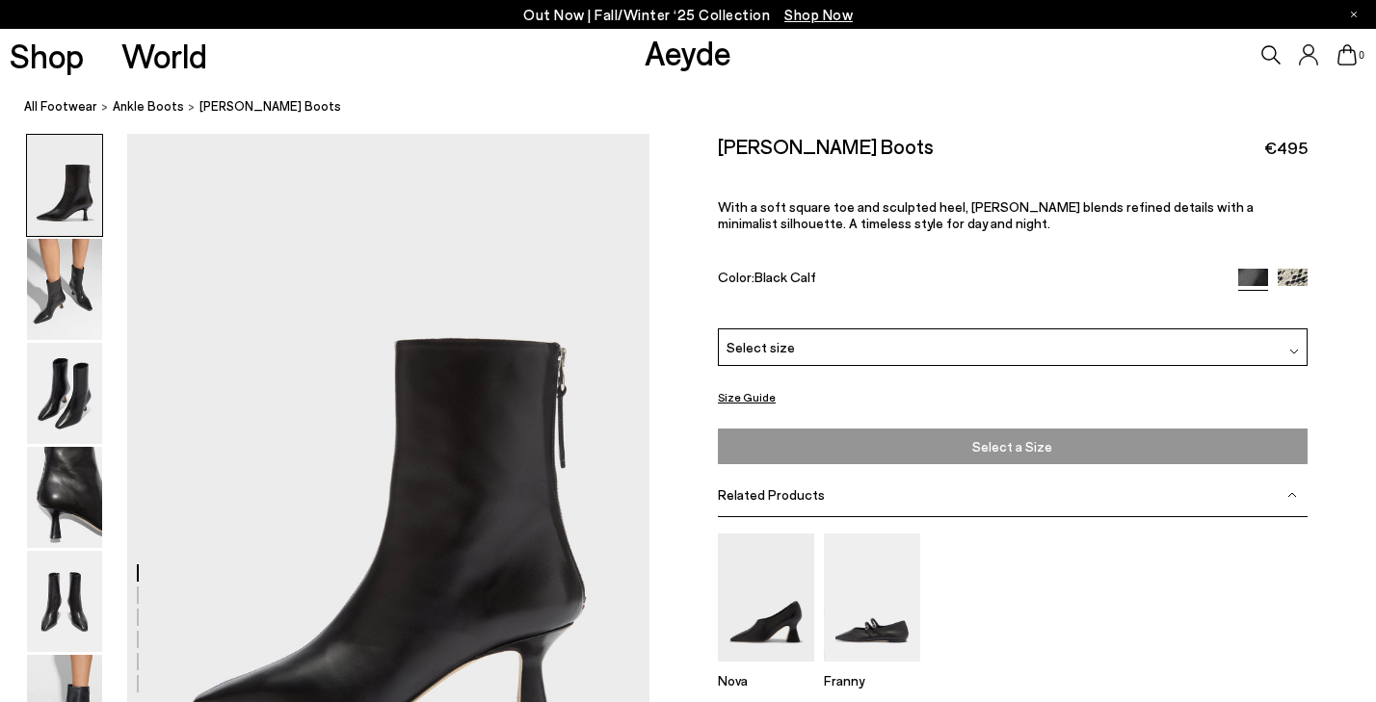
scroll to position [34, 0]
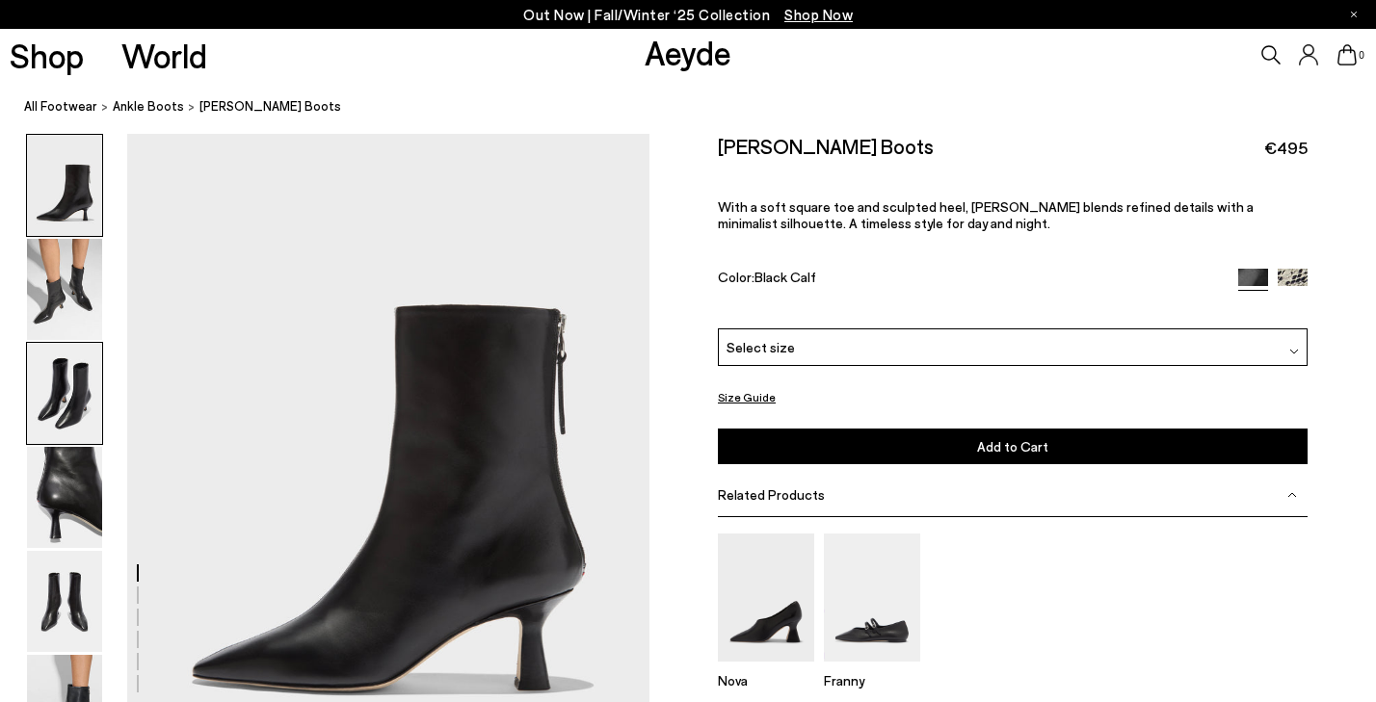
click at [79, 388] on img at bounding box center [64, 393] width 75 height 101
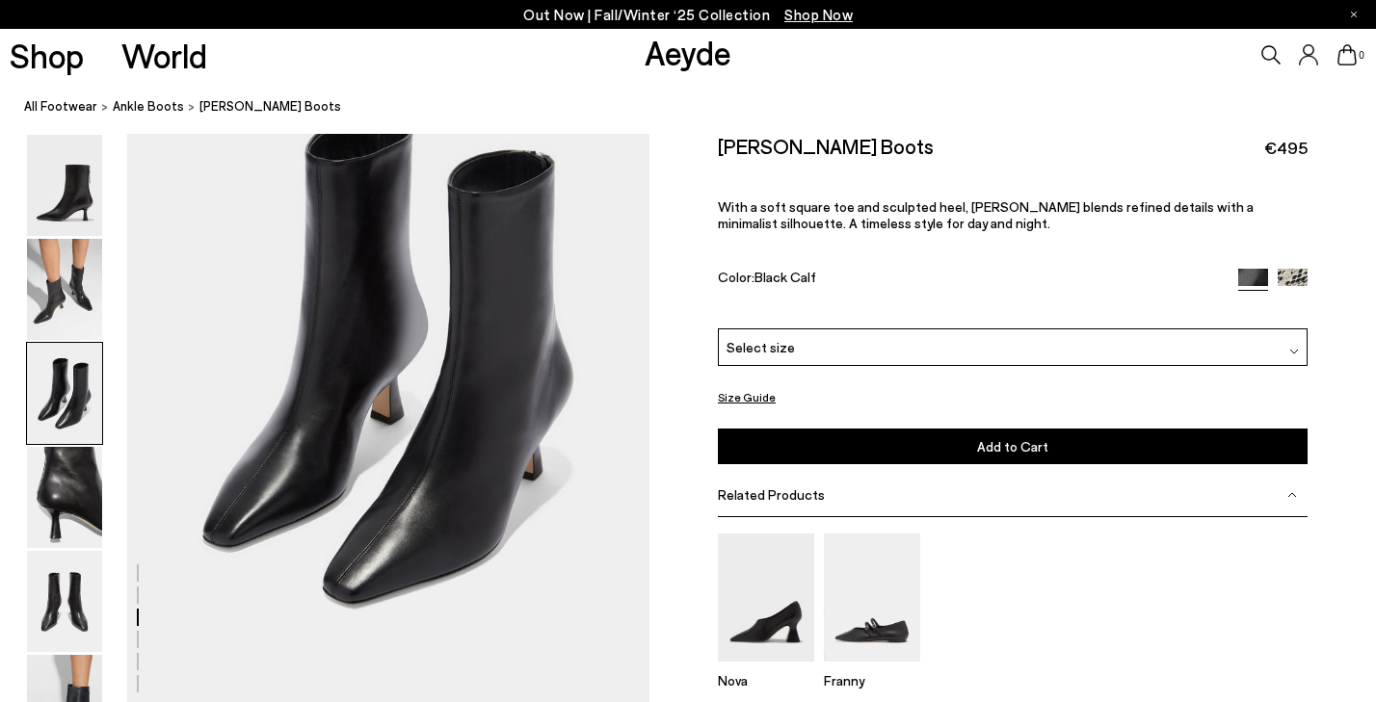
scroll to position [1526, 0]
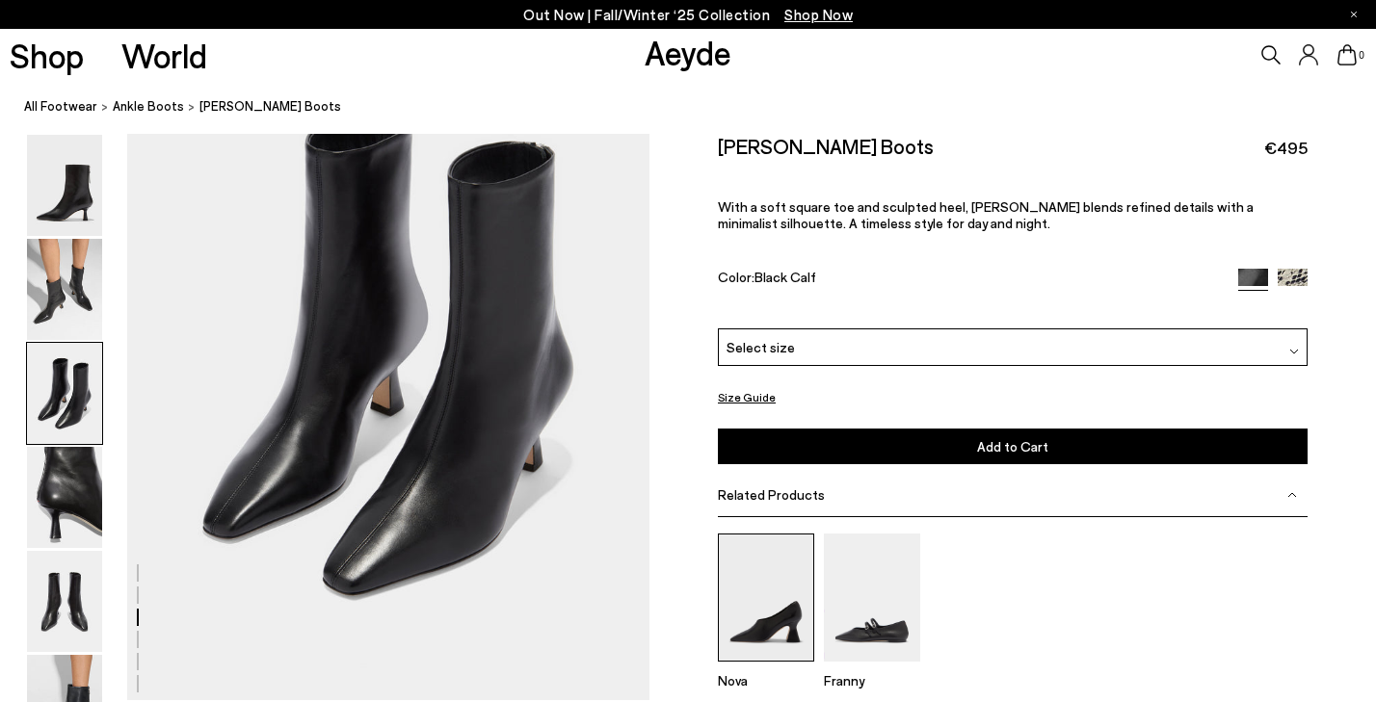
click at [755, 616] on img at bounding box center [766, 598] width 96 height 128
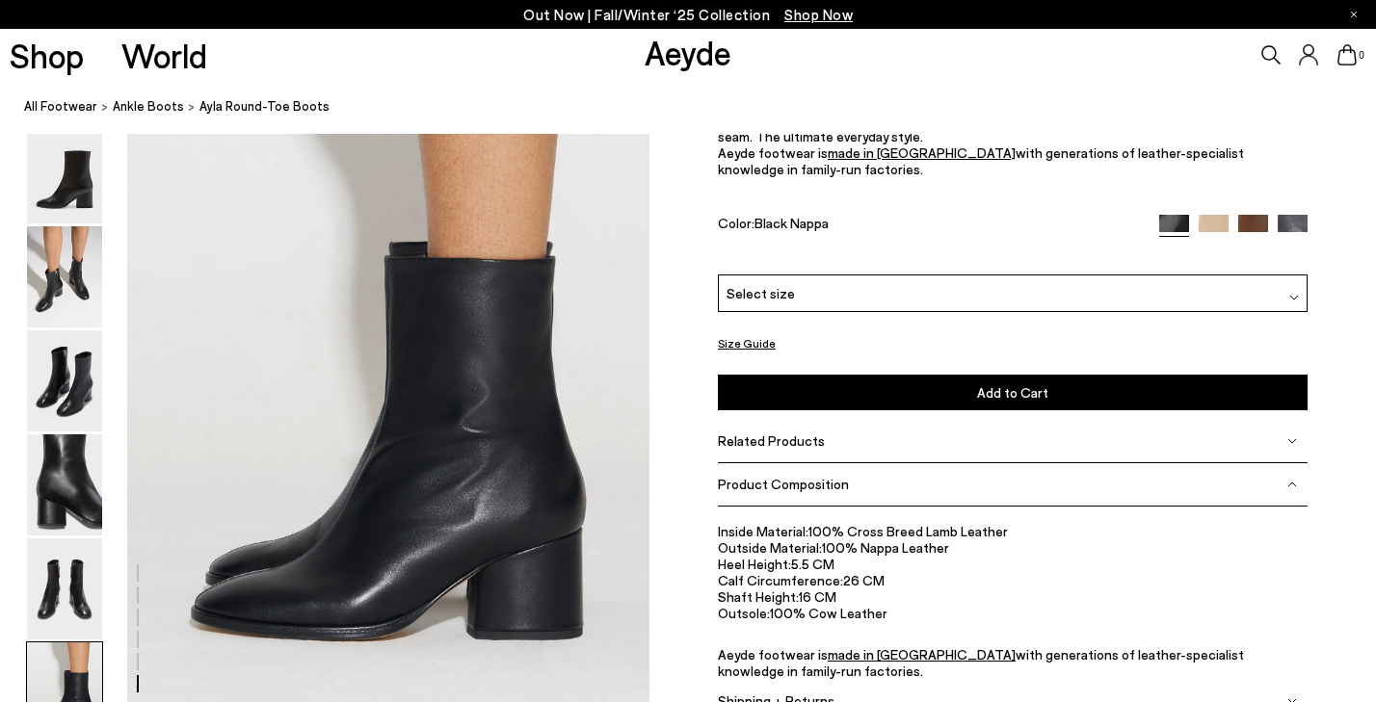
scroll to position [3580, 0]
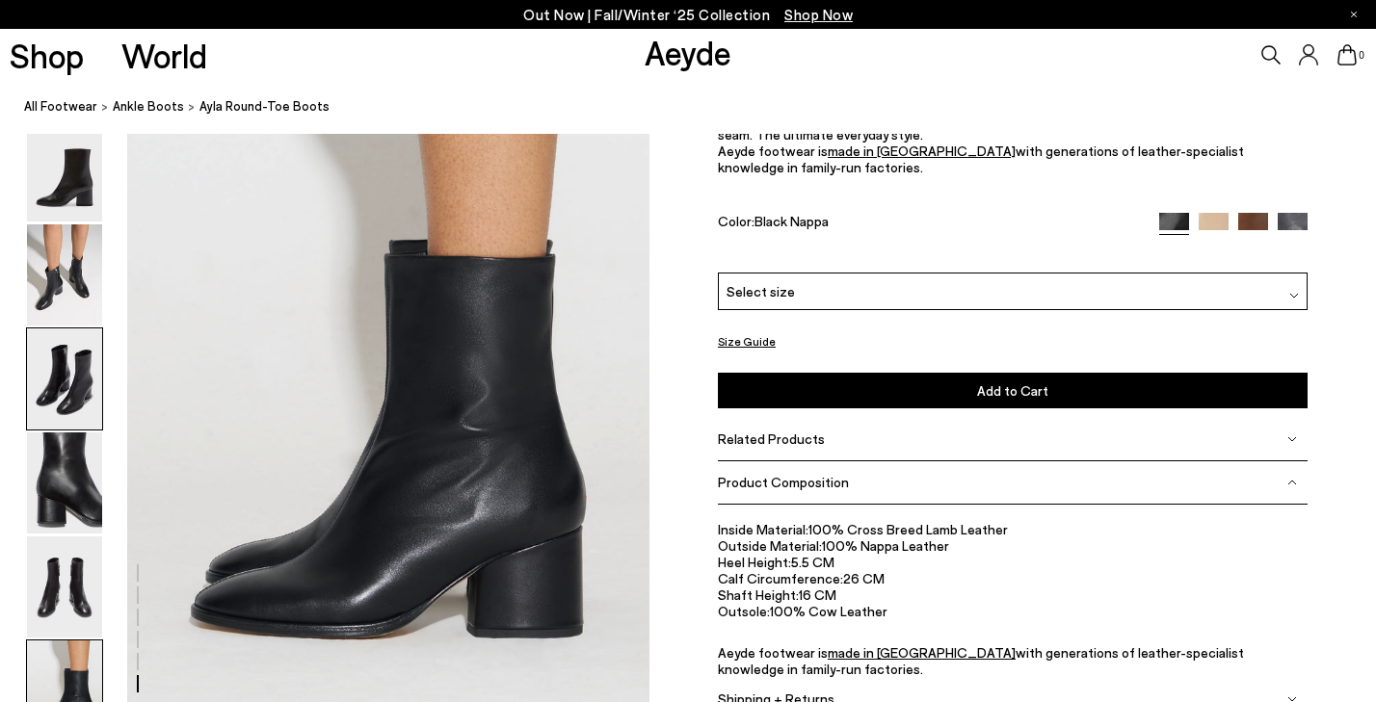
click at [76, 385] on img at bounding box center [64, 378] width 75 height 101
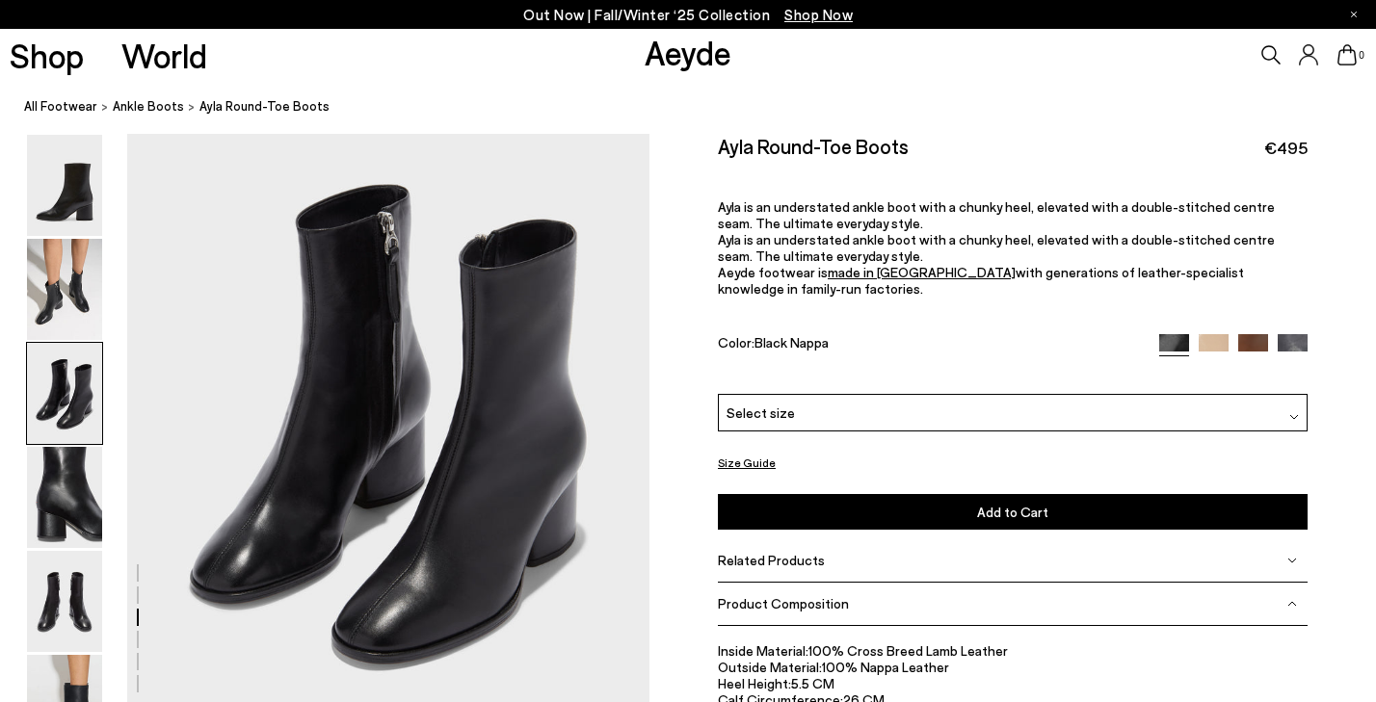
scroll to position [1462, 0]
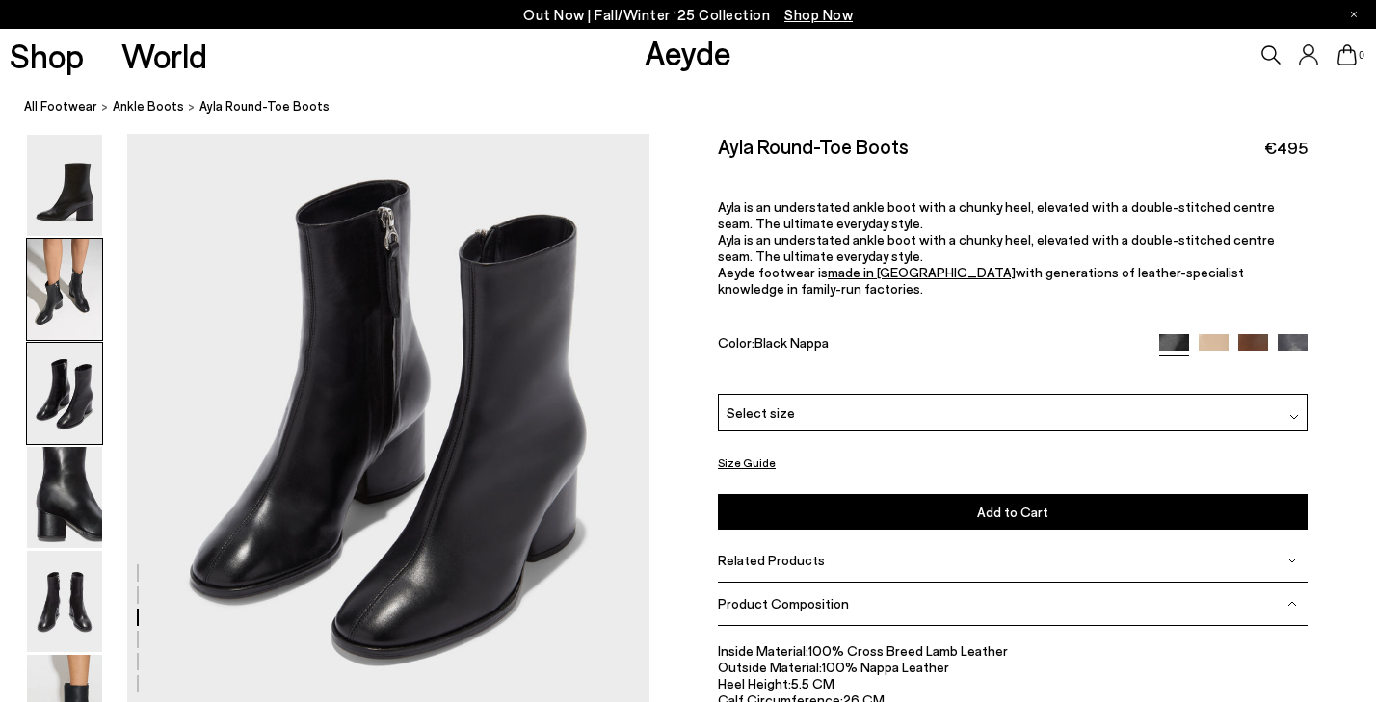
click at [50, 287] on img at bounding box center [64, 289] width 75 height 101
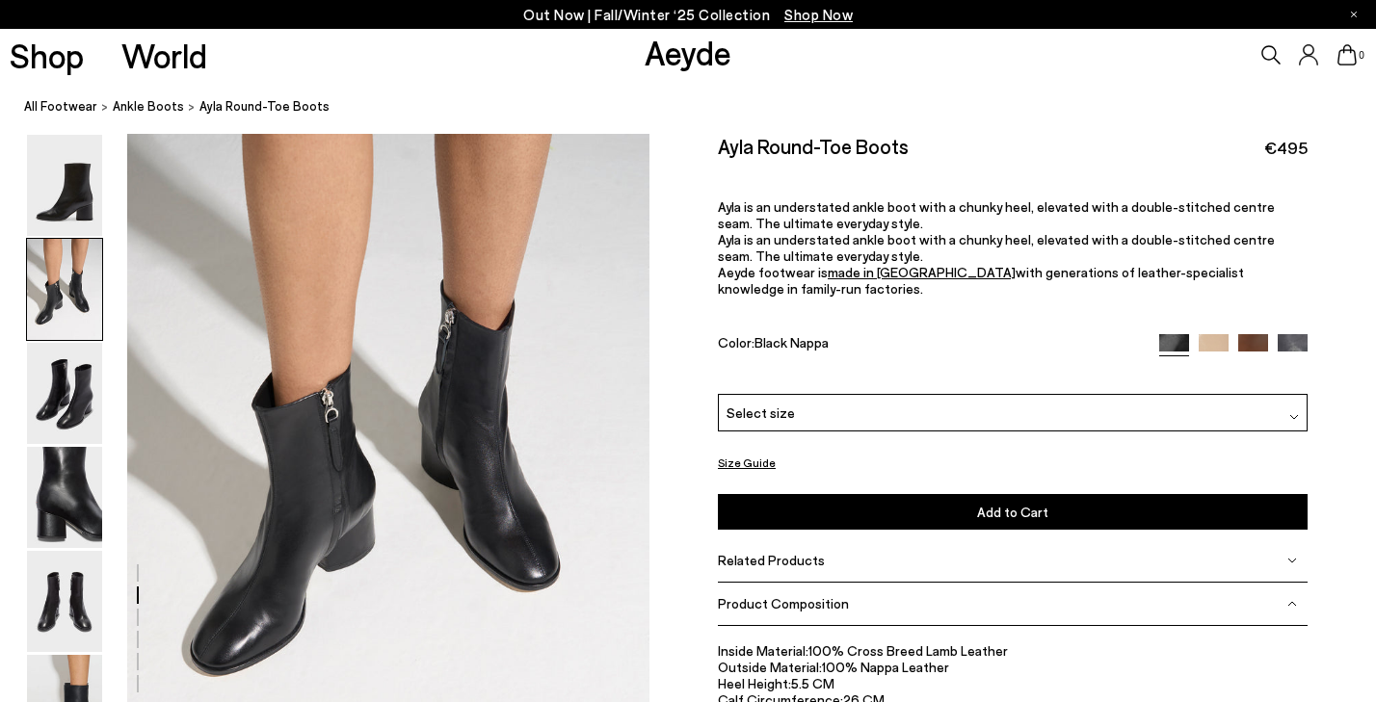
scroll to position [764, 0]
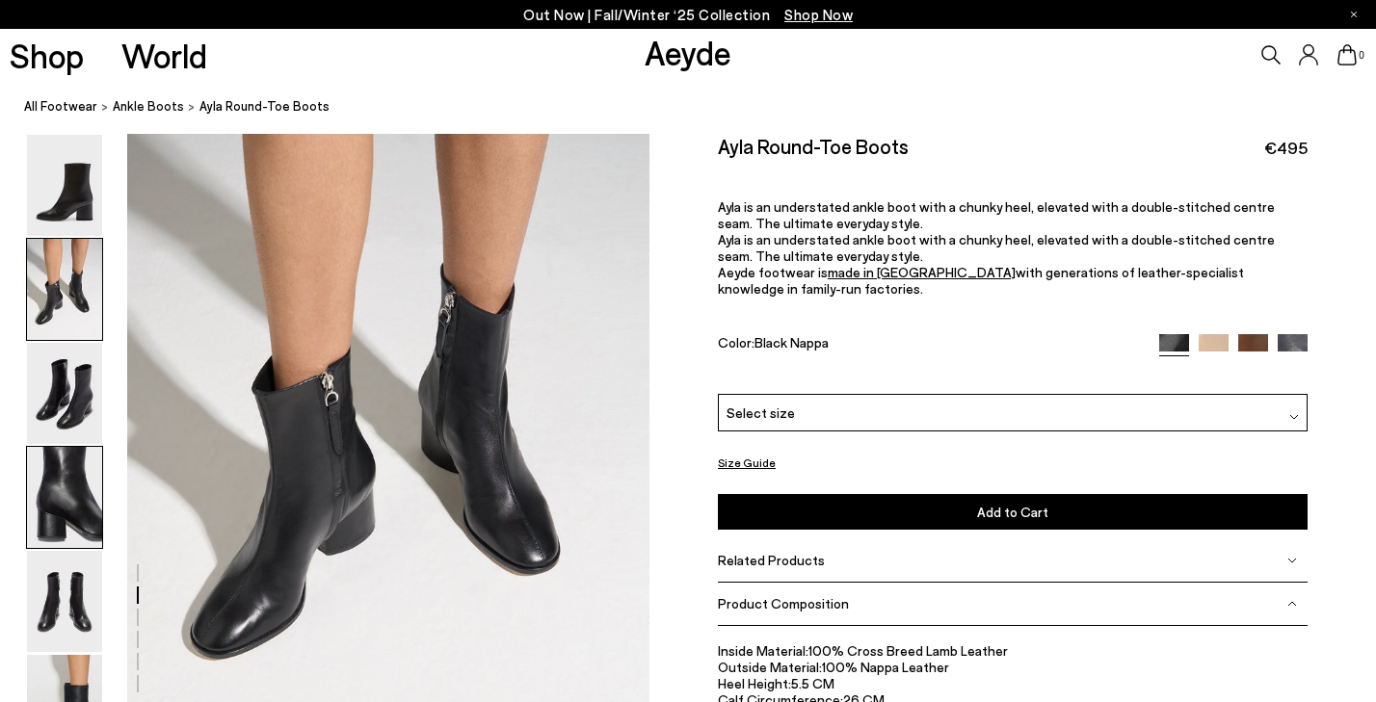
click at [74, 472] on img at bounding box center [64, 497] width 75 height 101
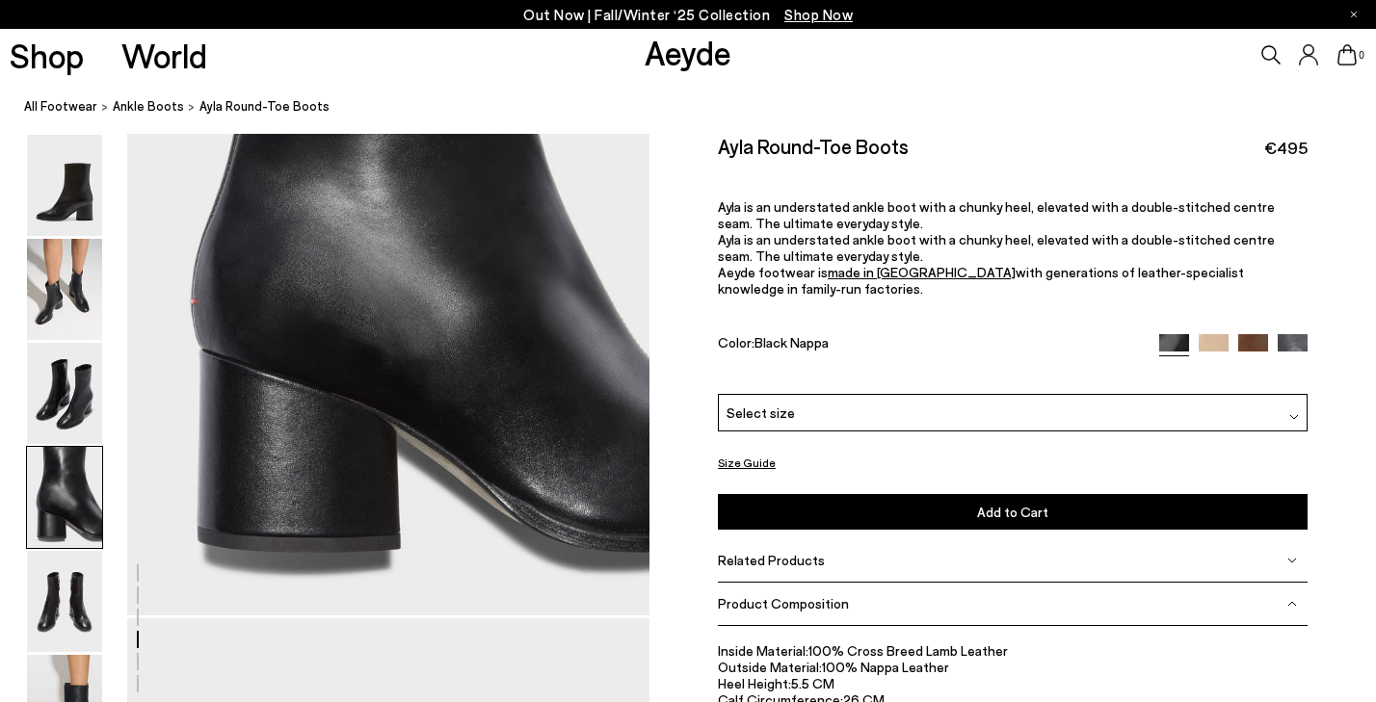
scroll to position [2317, 0]
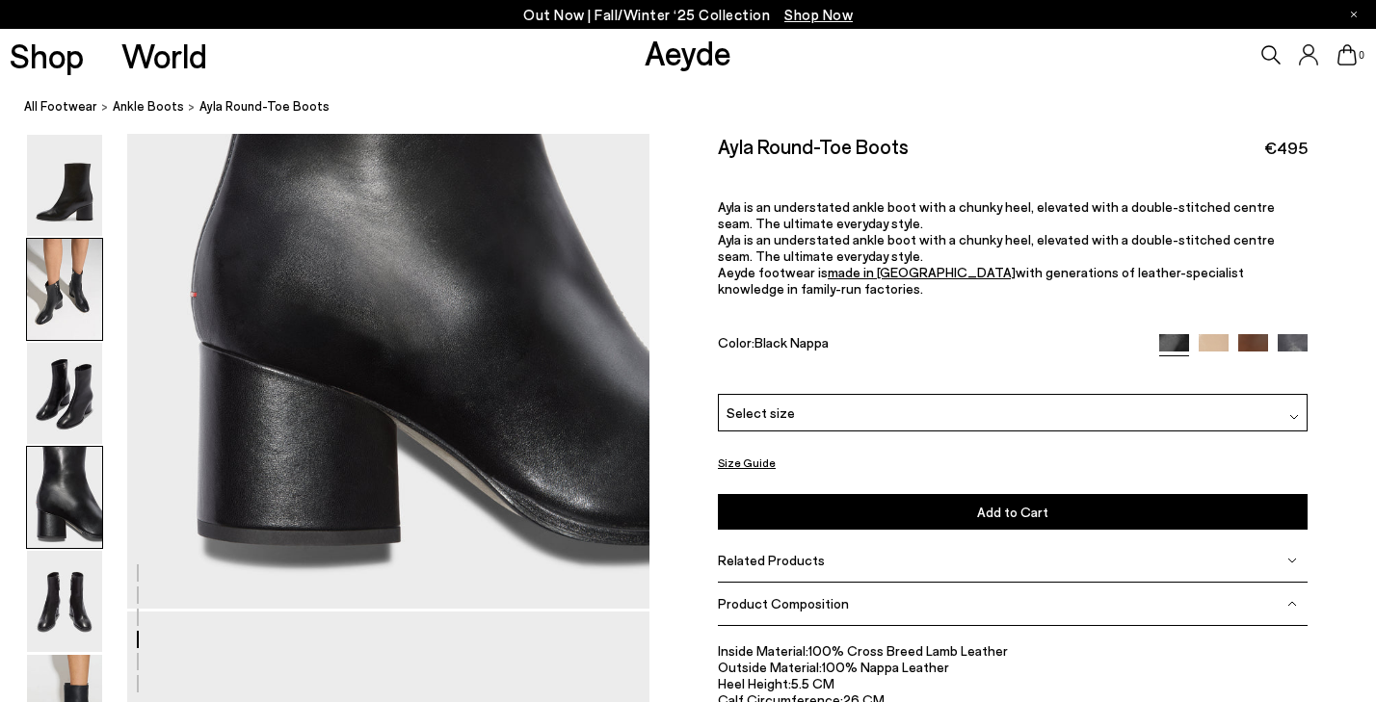
click at [84, 306] on img at bounding box center [64, 289] width 75 height 101
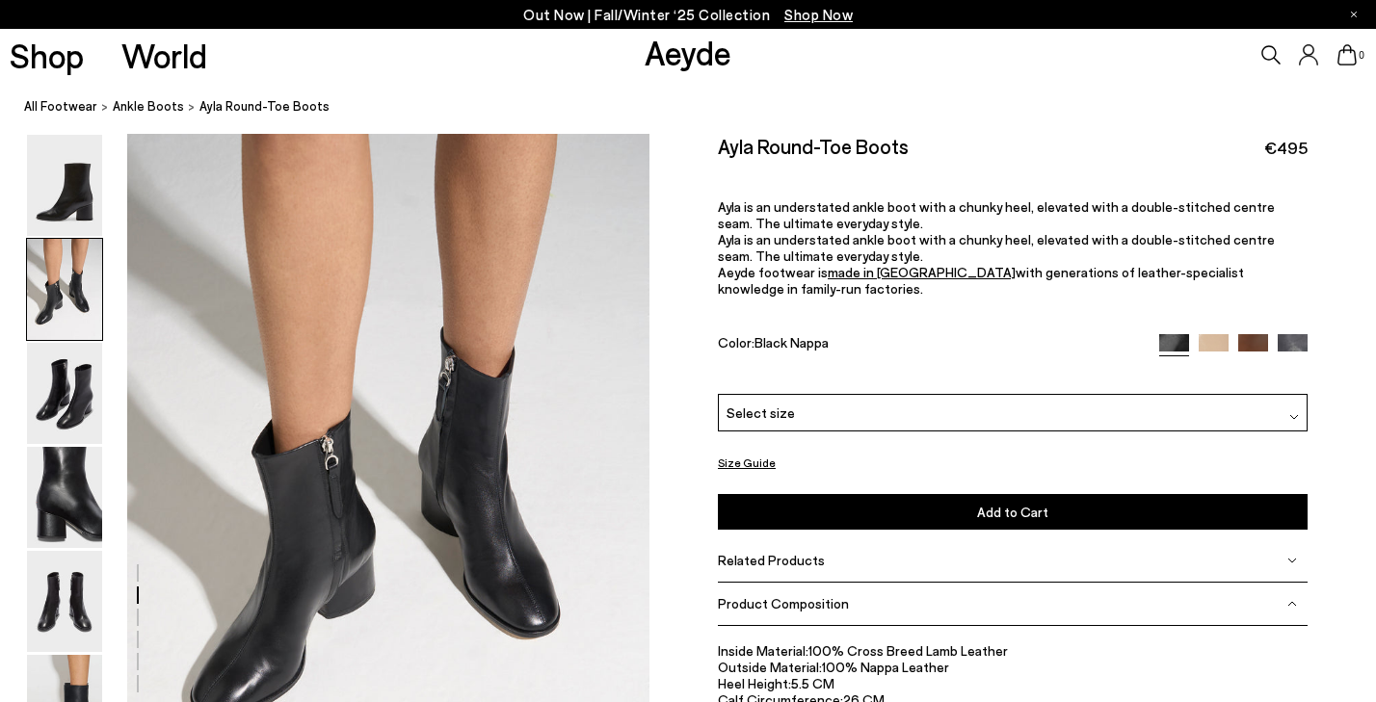
scroll to position [700, 0]
click at [76, 195] on img at bounding box center [64, 185] width 75 height 101
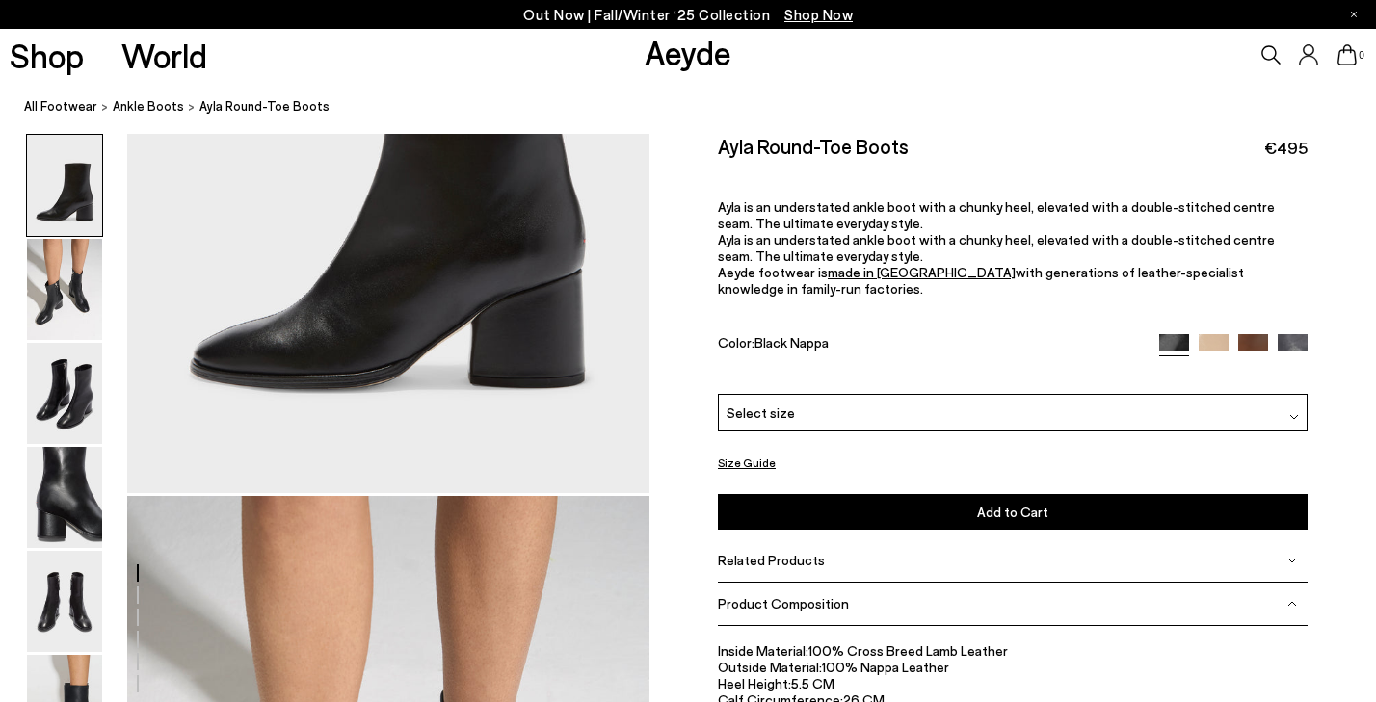
scroll to position [340, 0]
